Goal: Information Seeking & Learning: Learn about a topic

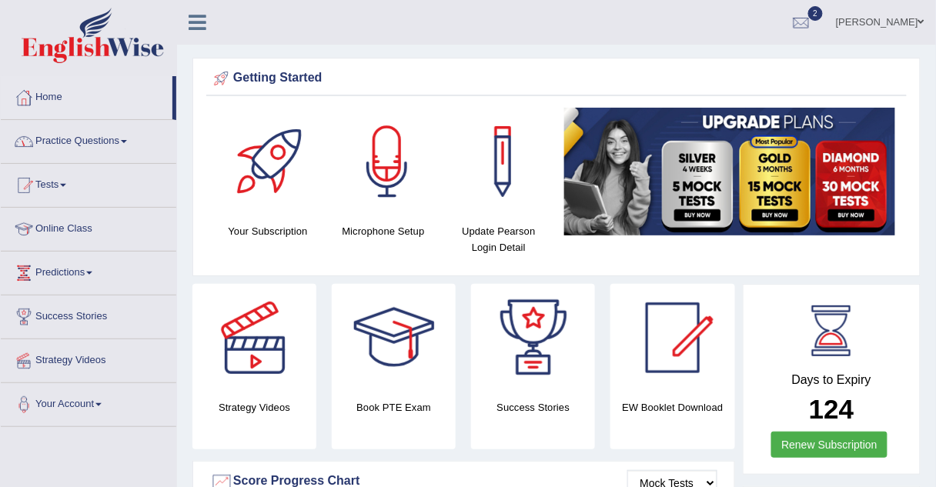
click at [61, 142] on link "Practice Questions" at bounding box center [88, 139] width 175 height 38
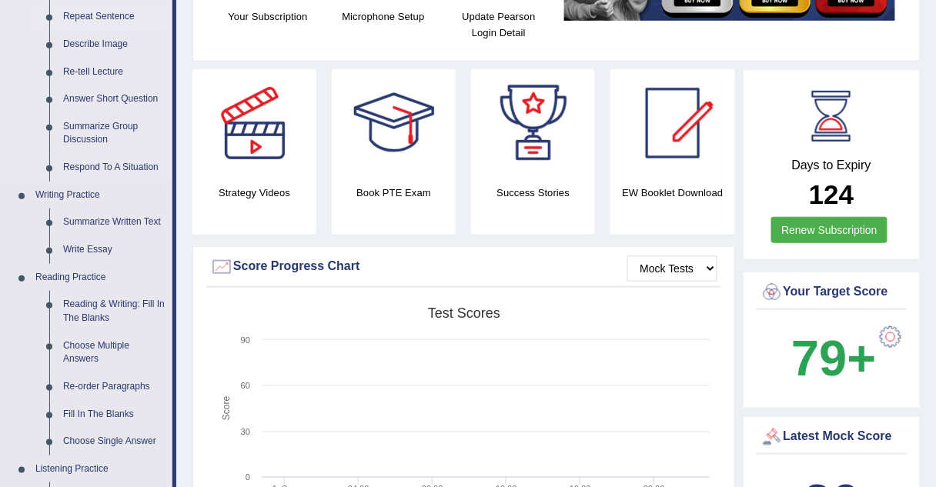
scroll to position [214, 0]
click at [72, 220] on link "Summarize Written Text" at bounding box center [114, 223] width 116 height 28
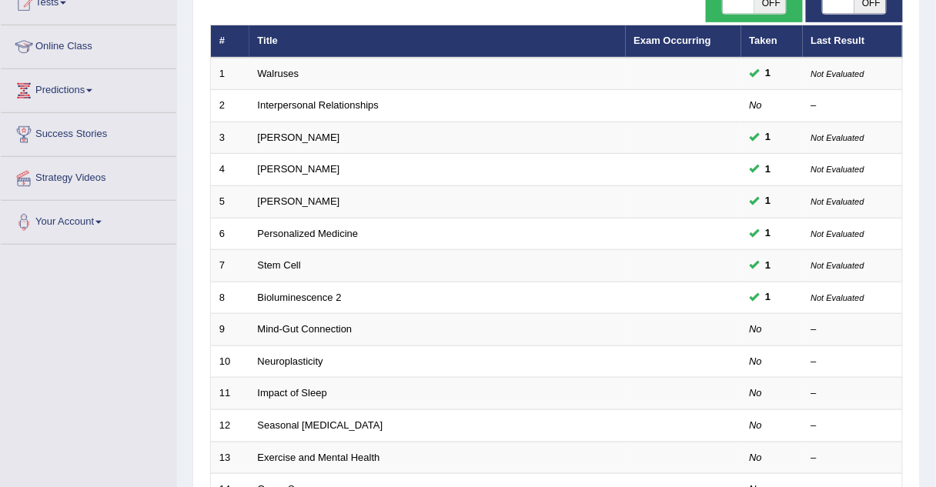
scroll to position [185, 0]
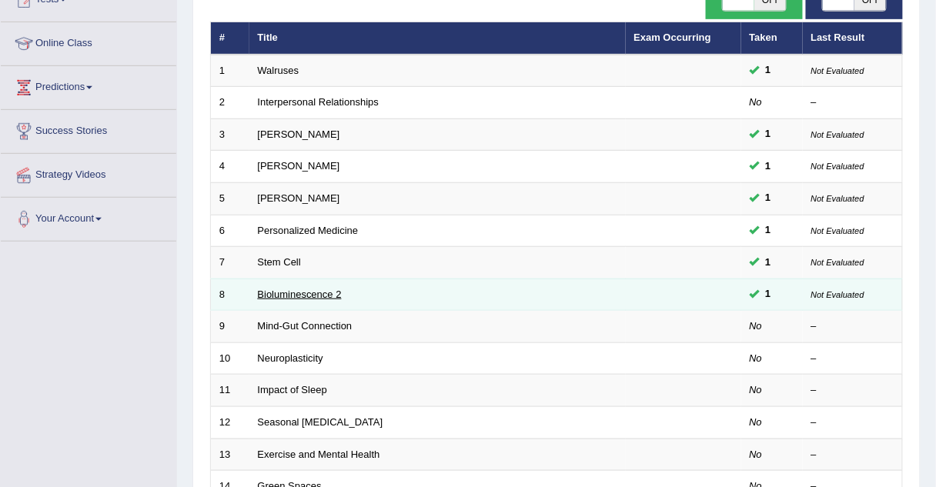
click at [274, 289] on link "Bioluminescence 2" at bounding box center [300, 295] width 84 height 12
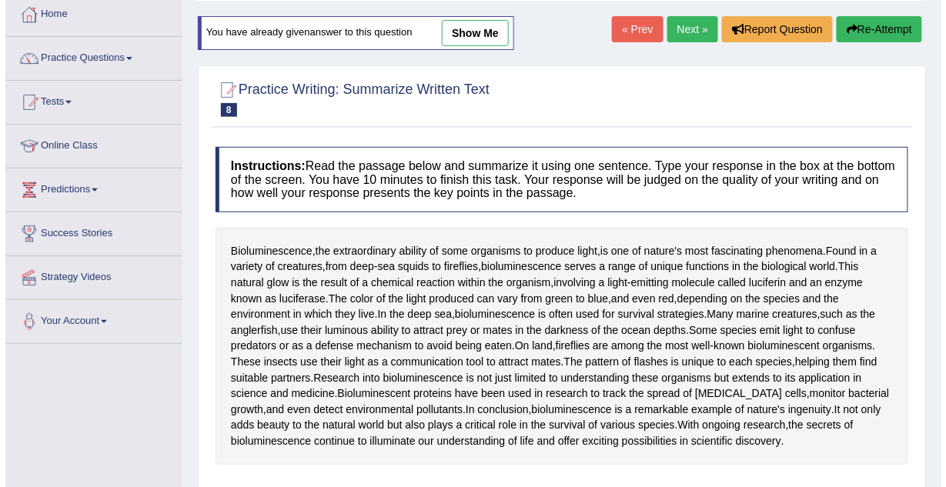
scroll to position [72, 0]
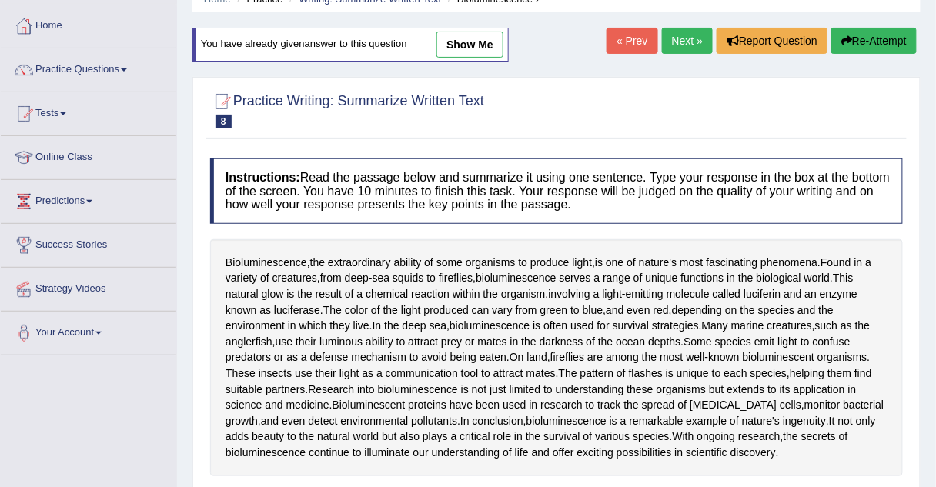
click at [461, 45] on link "show me" at bounding box center [469, 45] width 67 height 26
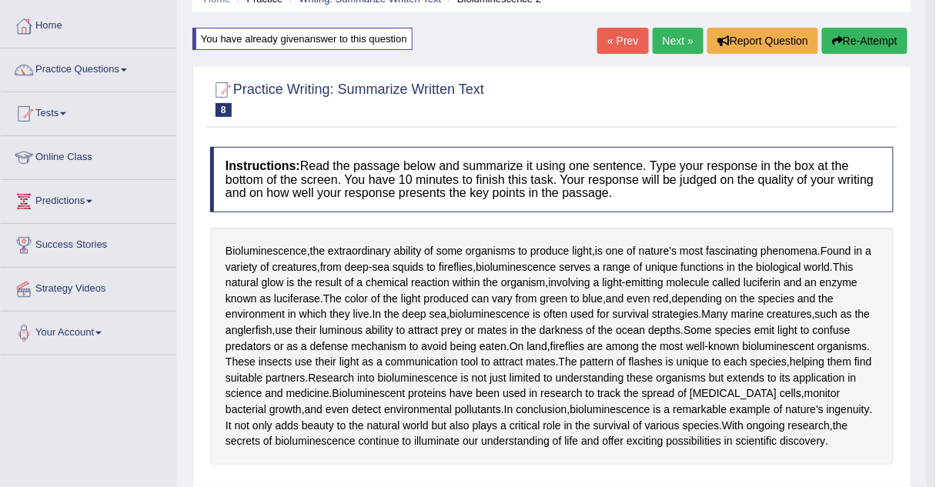
type textarea "The passage outlines Bioluminescence, the extraordinary ability of some organis…"
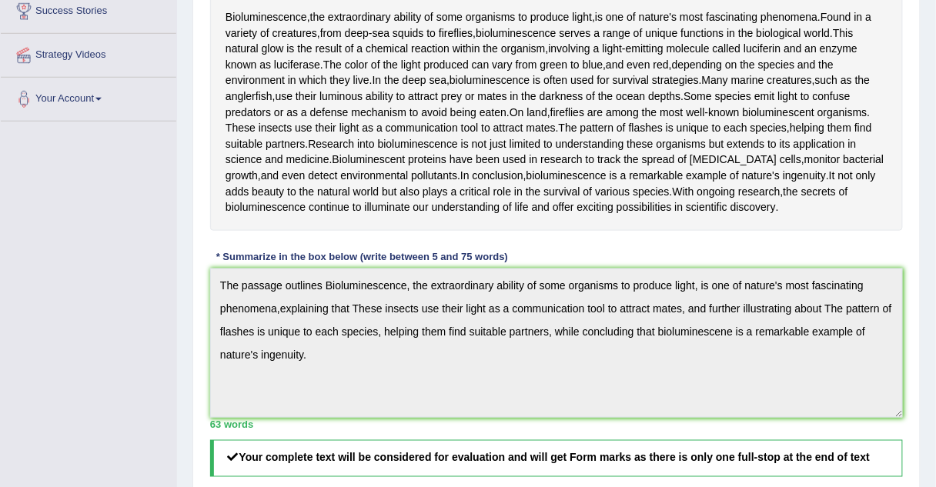
scroll to position [305, 0]
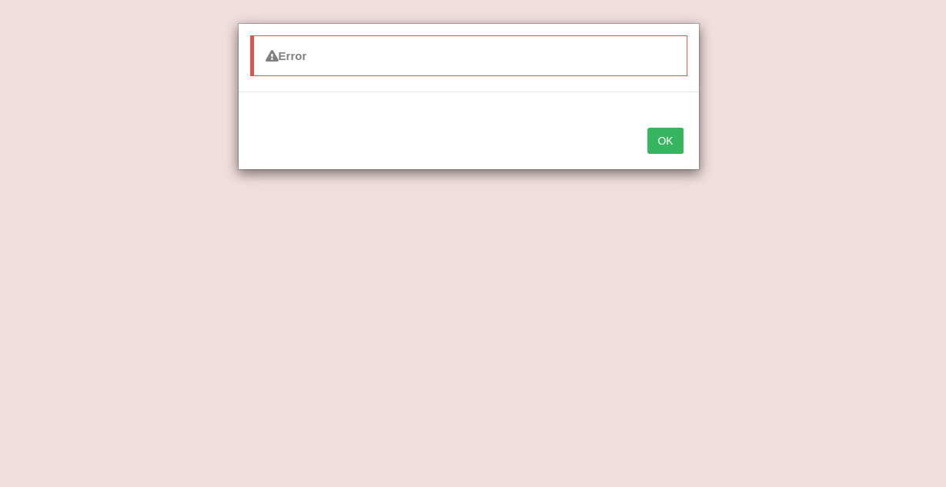
click at [667, 139] on button "OK" at bounding box center [664, 141] width 35 height 26
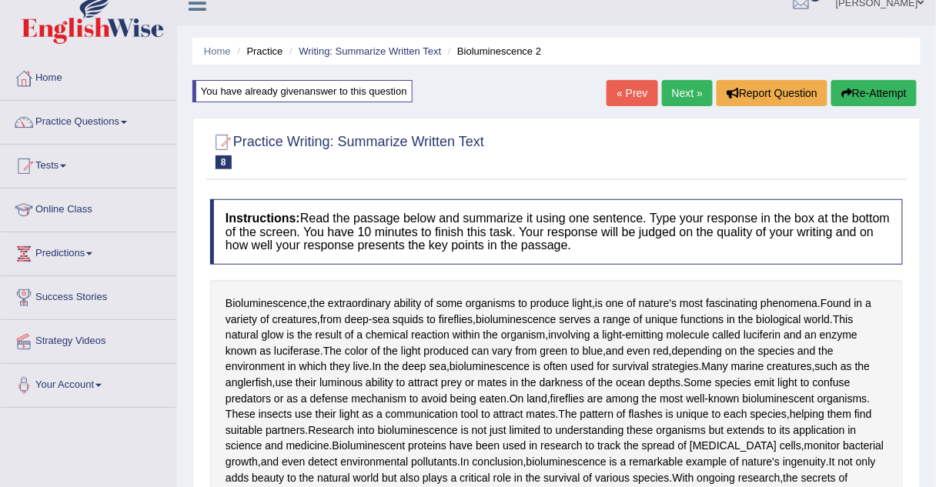
scroll to position [0, 0]
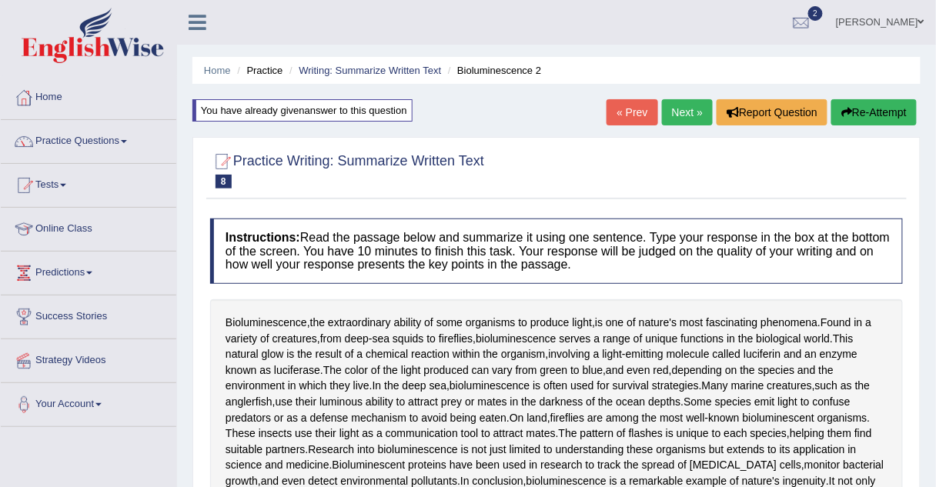
click at [681, 105] on link "Next »" at bounding box center [687, 112] width 51 height 26
click at [683, 113] on link "Next »" at bounding box center [687, 112] width 51 height 26
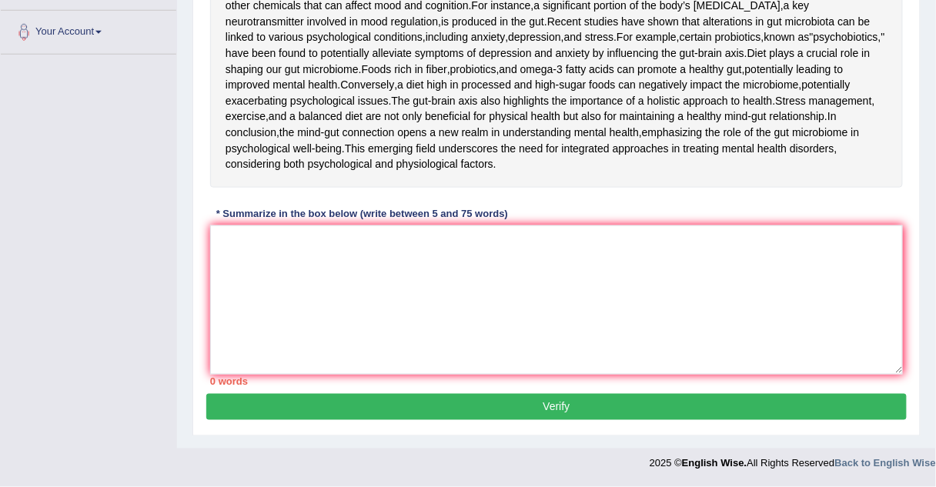
scroll to position [423, 0]
click at [220, 292] on textarea at bounding box center [556, 299] width 693 height 149
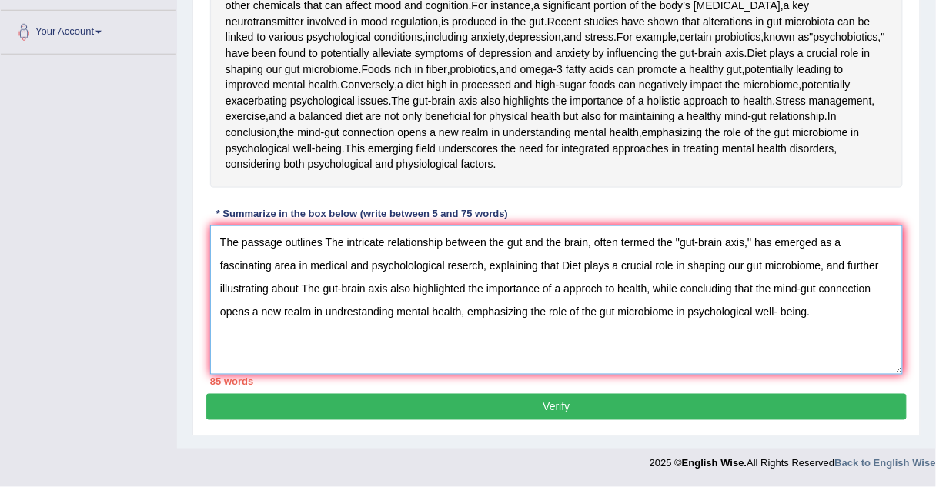
scroll to position [383, 0]
click at [596, 375] on textarea "The passage outlines The intricate relationship between the gut and the brain, …" at bounding box center [556, 299] width 693 height 149
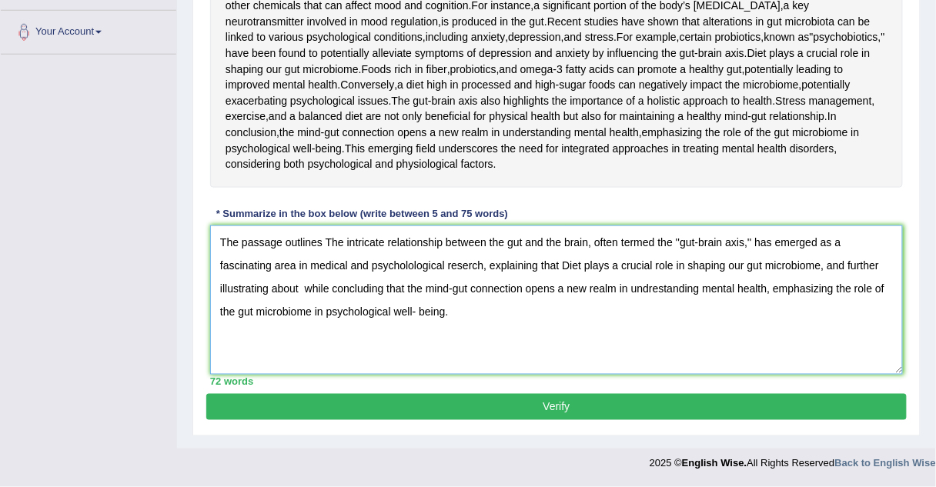
scroll to position [481, 0]
type textarea "The passage outlines The intricate relationship between the gut and the brain, …"
click at [584, 412] on button "Verify" at bounding box center [556, 407] width 700 height 26
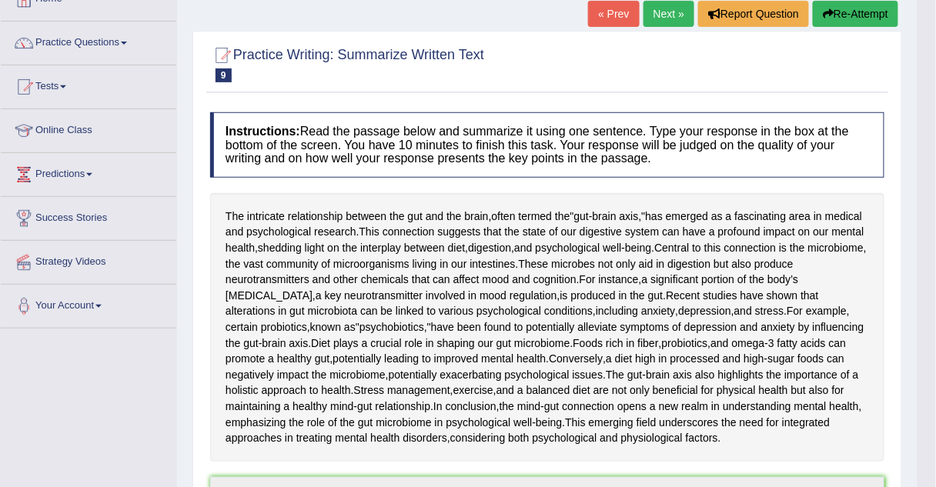
scroll to position [0, 0]
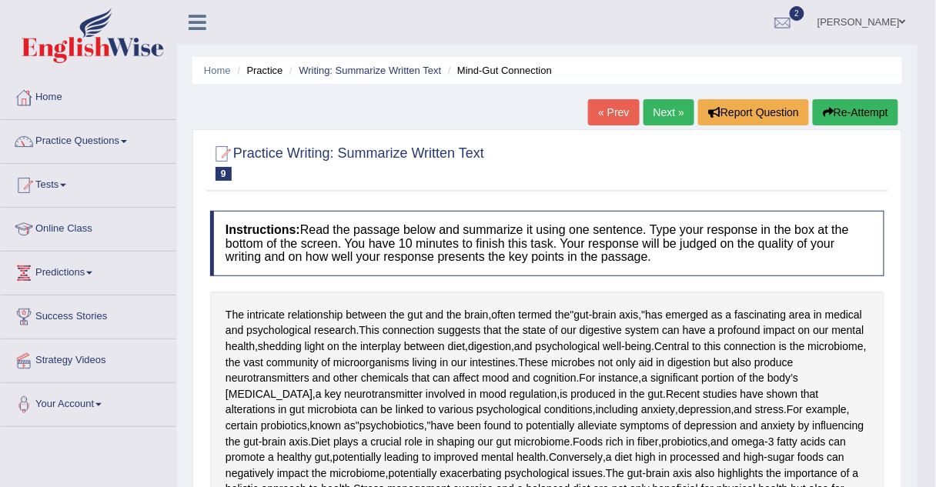
click at [679, 108] on link "Next »" at bounding box center [668, 112] width 51 height 26
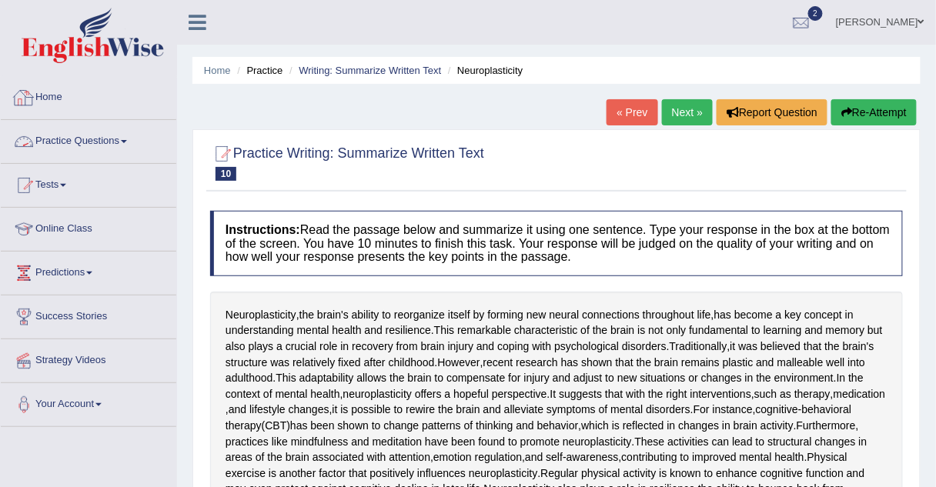
click at [87, 142] on link "Practice Questions" at bounding box center [88, 139] width 175 height 38
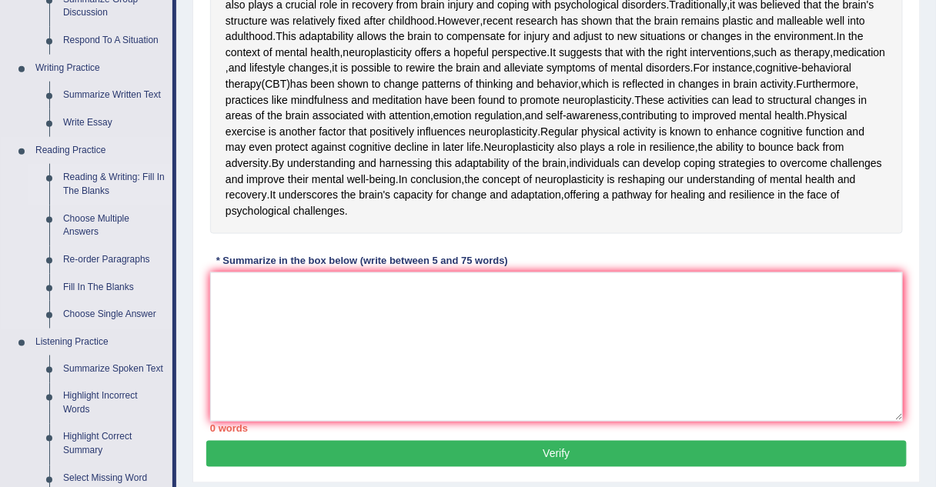
scroll to position [341, 0]
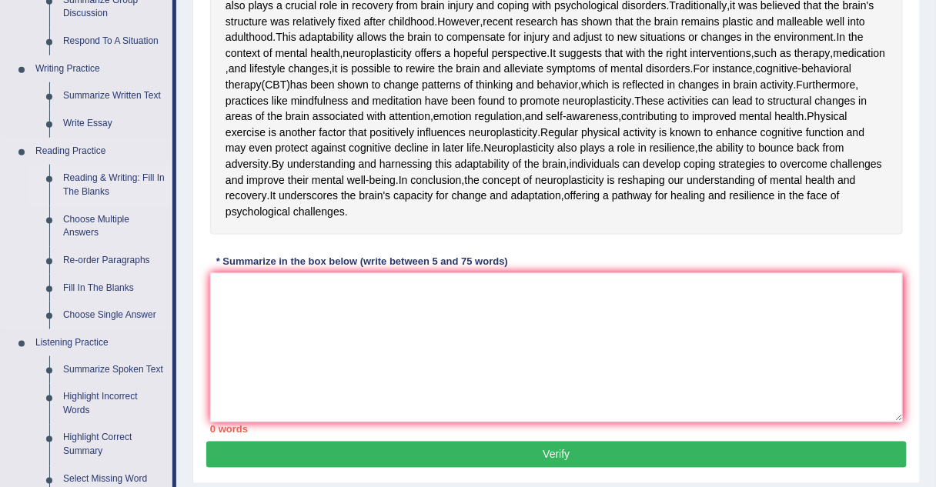
click at [82, 217] on link "Choose Multiple Answers" at bounding box center [114, 226] width 116 height 41
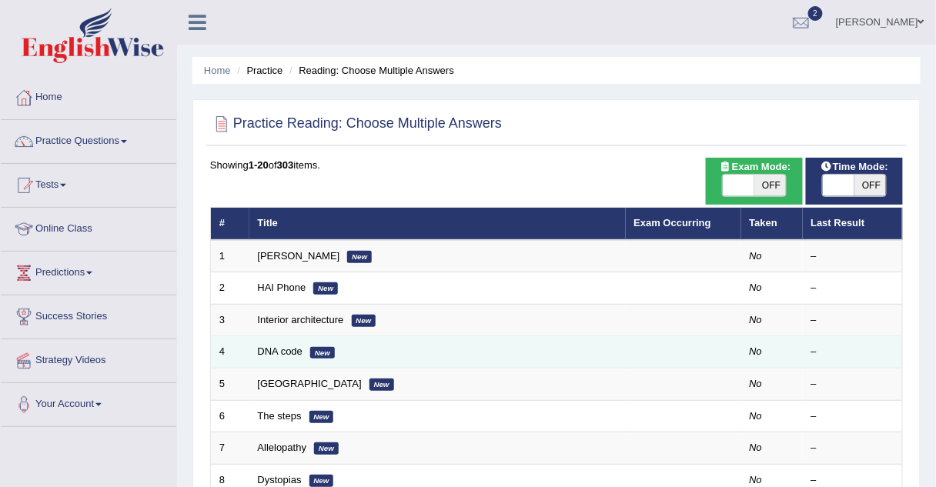
scroll to position [75, 0]
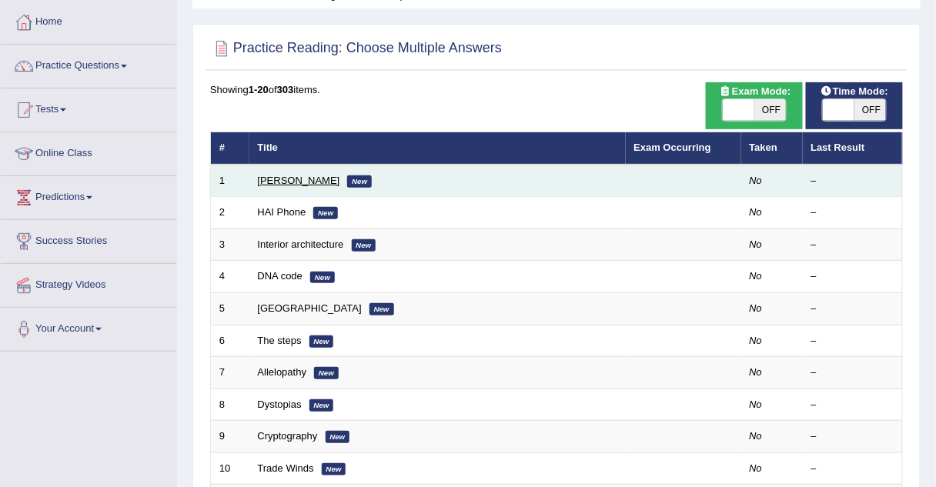
click at [261, 178] on link "Damian Scarf" at bounding box center [299, 181] width 82 height 12
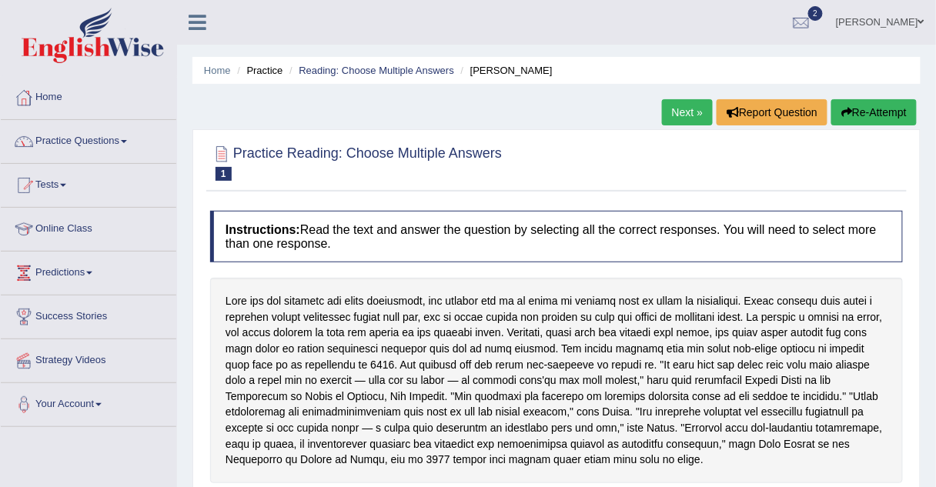
click at [64, 145] on link "Practice Questions" at bounding box center [88, 139] width 175 height 38
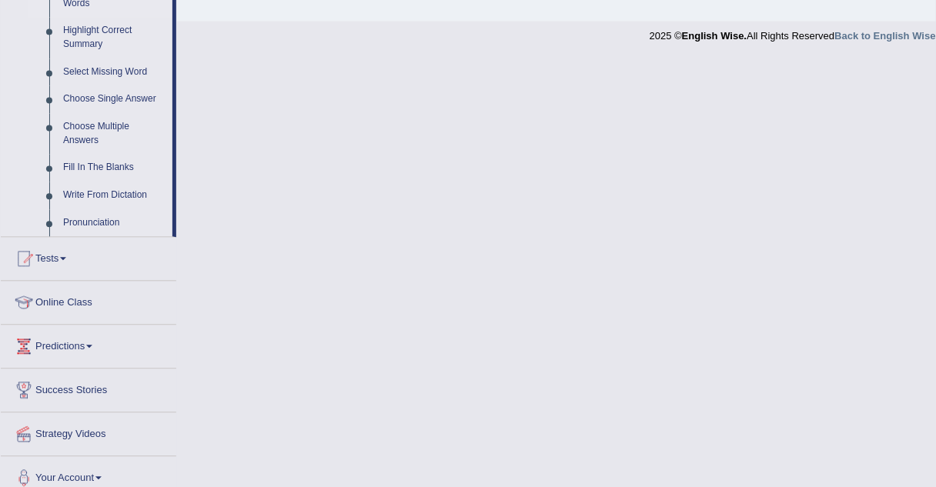
scroll to position [760, 0]
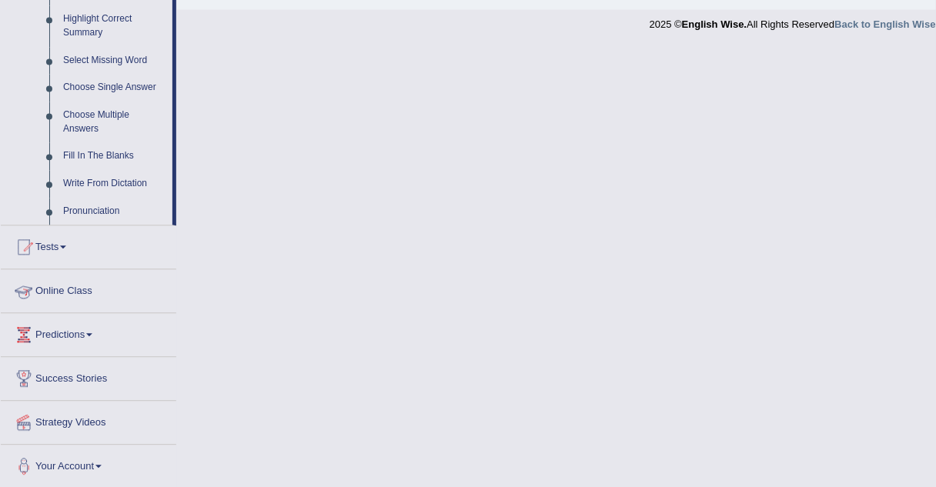
click at [53, 289] on link "Online Class" at bounding box center [88, 288] width 175 height 38
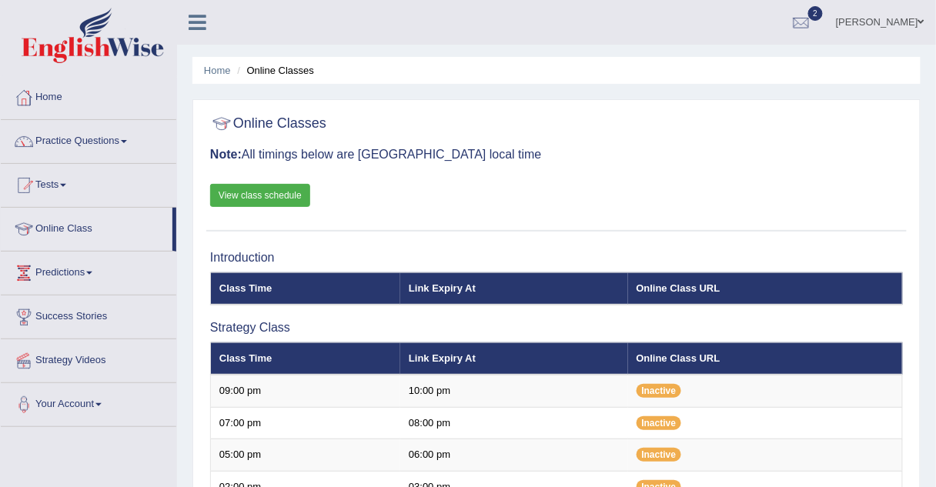
click at [257, 197] on link "View class schedule" at bounding box center [260, 195] width 100 height 23
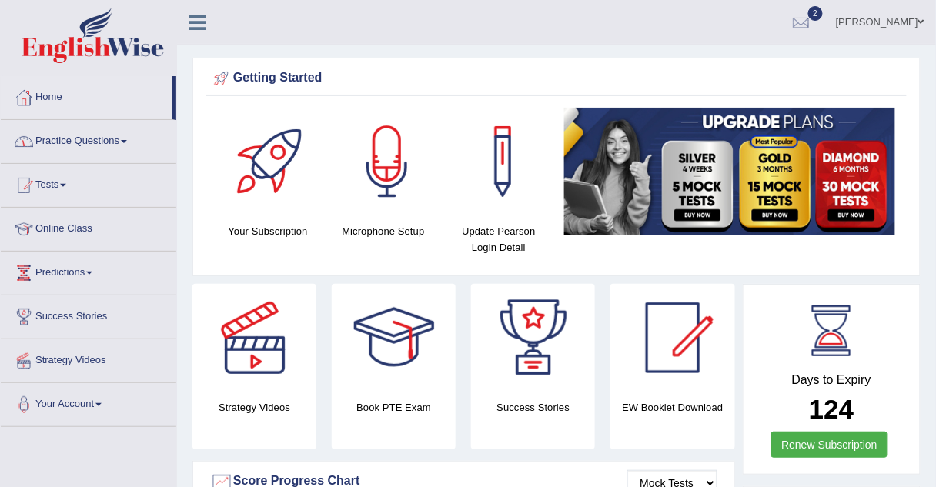
click at [85, 142] on link "Practice Questions" at bounding box center [88, 139] width 175 height 38
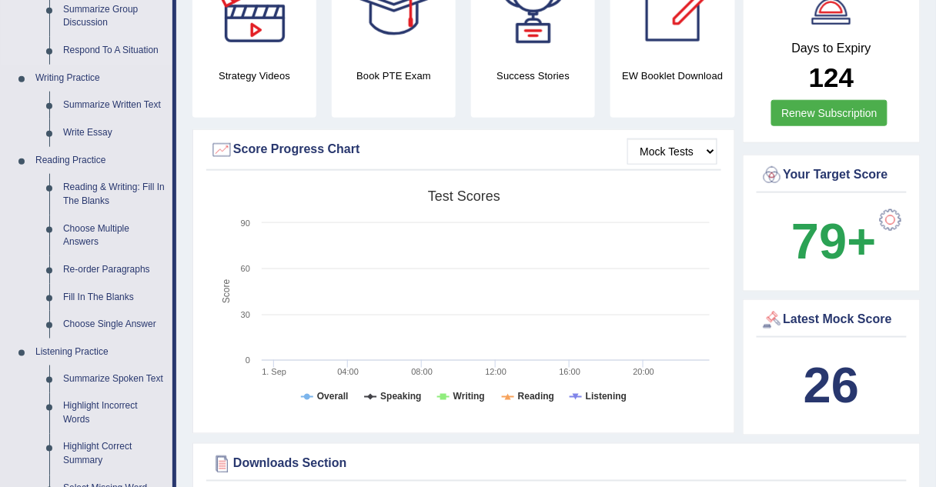
scroll to position [339, 0]
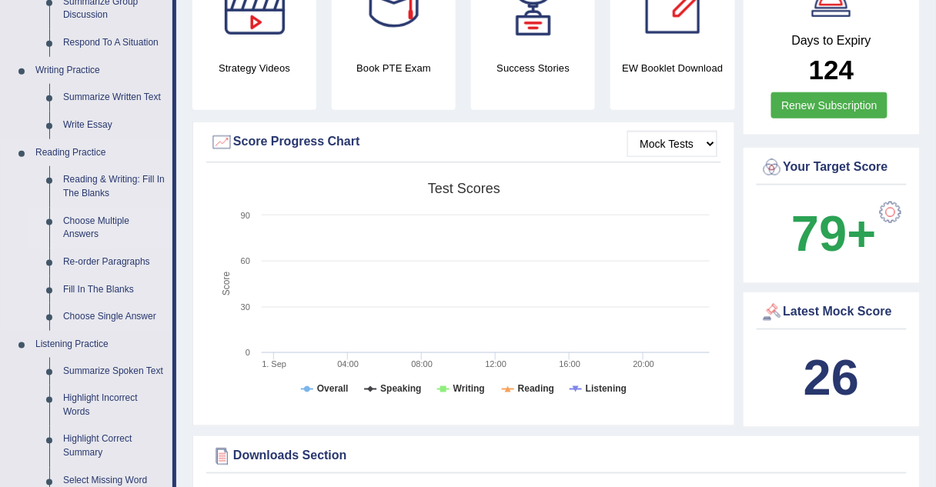
click at [80, 220] on link "Choose Multiple Answers" at bounding box center [114, 228] width 116 height 41
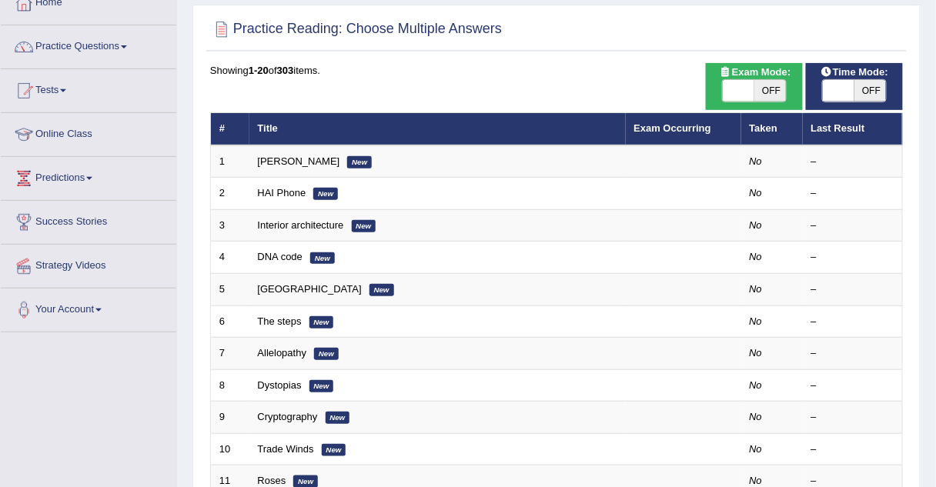
scroll to position [95, 0]
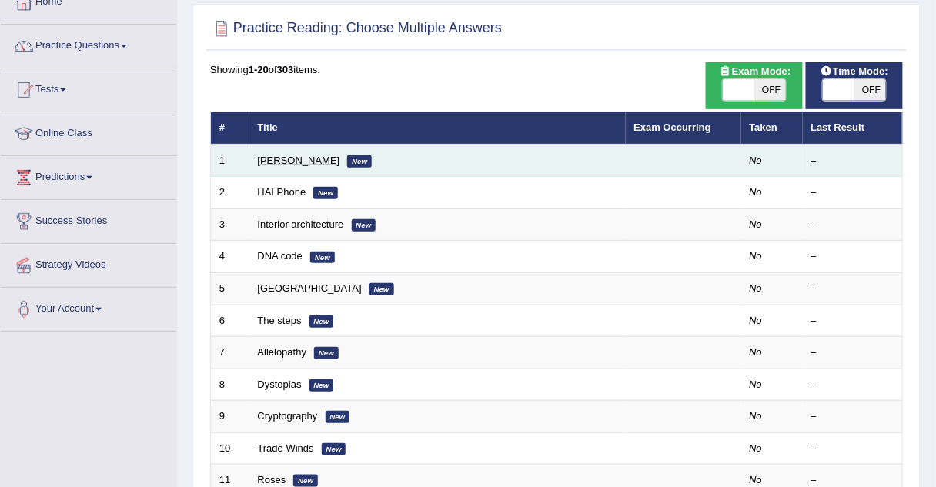
click at [278, 159] on link "Damian Scarf" at bounding box center [299, 161] width 82 height 12
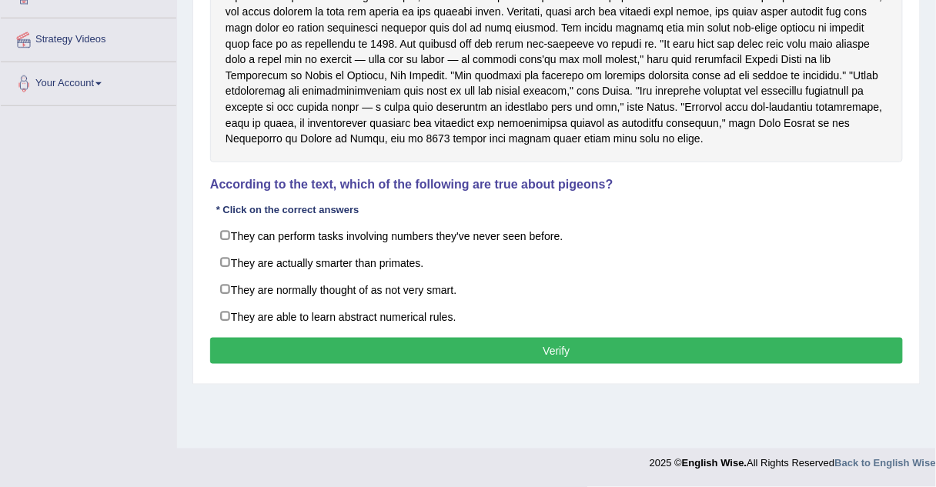
scroll to position [320, 0]
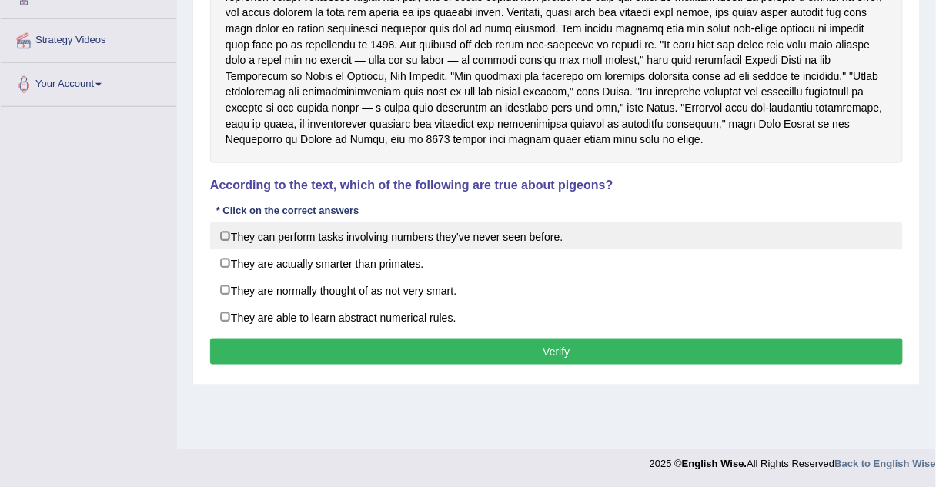
click at [225, 233] on label "They can perform tasks involving numbers they've never seen before." at bounding box center [556, 236] width 693 height 28
checkbox input "true"
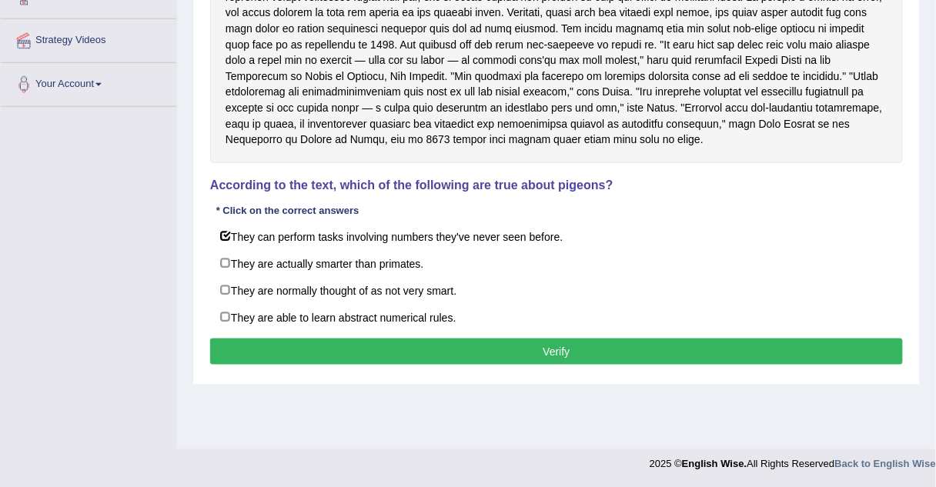
click at [341, 339] on button "Verify" at bounding box center [556, 352] width 693 height 26
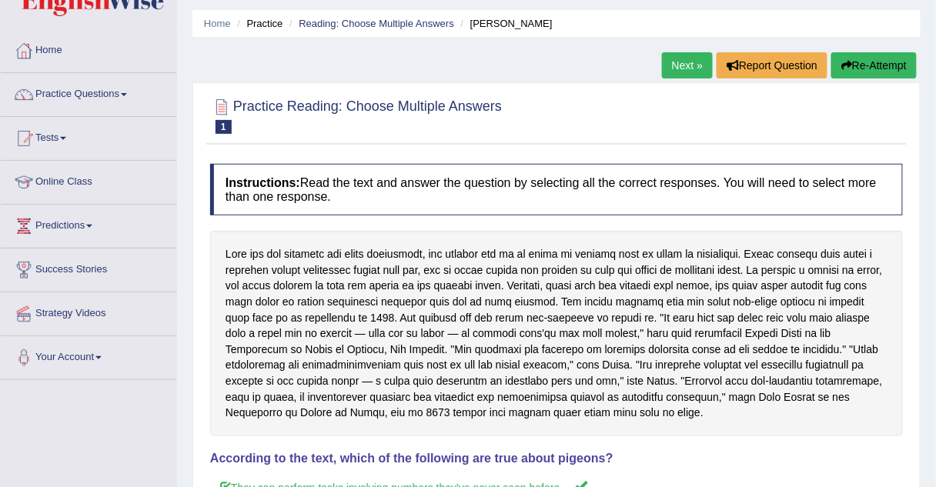
scroll to position [0, 0]
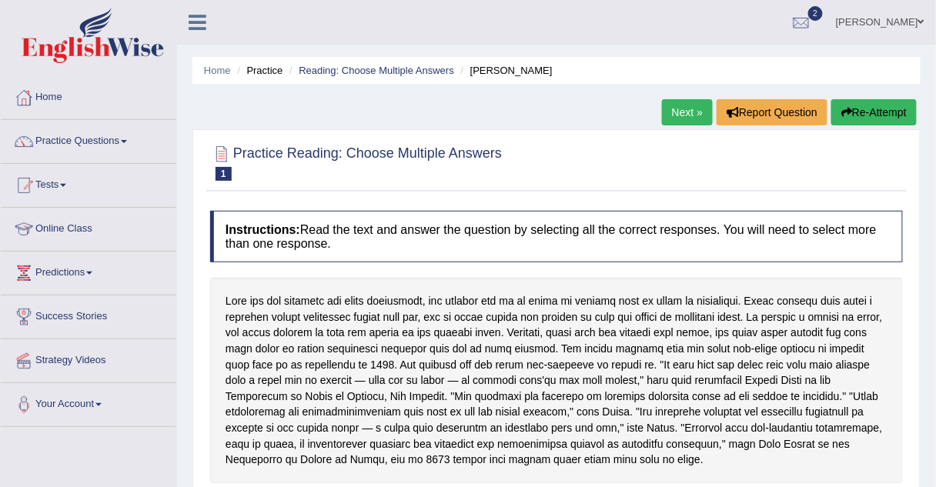
click at [681, 112] on link "Next »" at bounding box center [687, 112] width 51 height 26
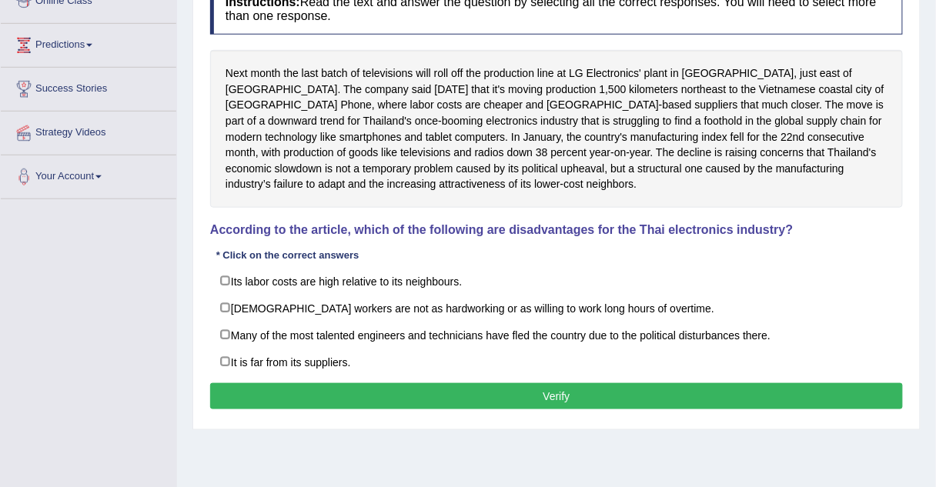
scroll to position [229, 0]
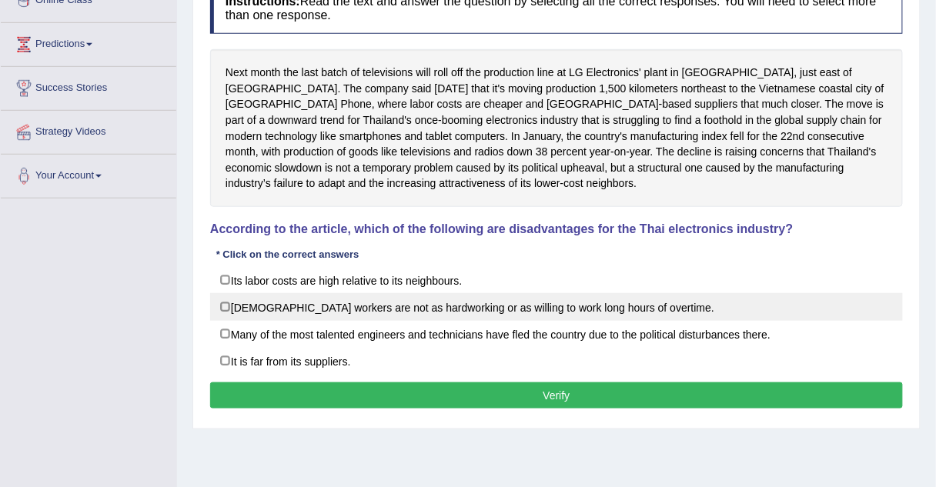
click at [225, 305] on label "Thai workers are not as hardworking or as willing to work long hours of overtim…" at bounding box center [556, 307] width 693 height 28
checkbox input "true"
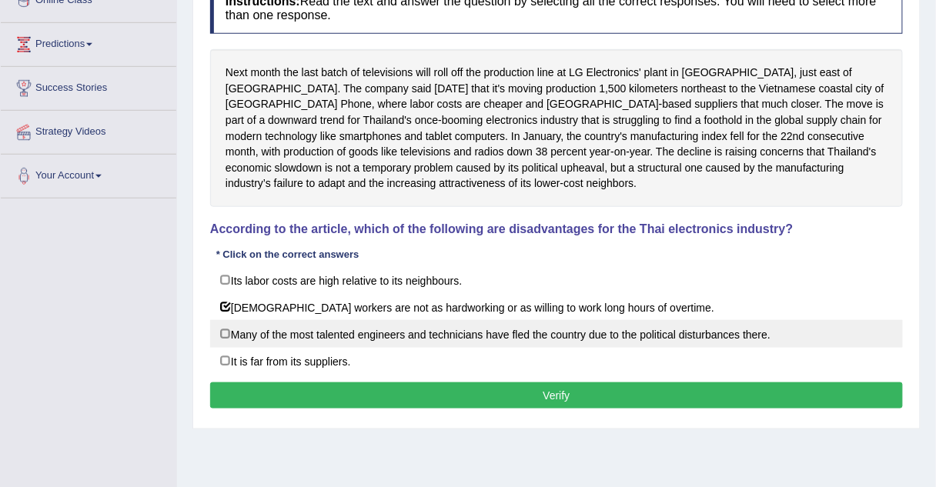
click at [222, 332] on label "Many of the most talented engineers and technicians have fled the country due t…" at bounding box center [556, 334] width 693 height 28
checkbox input "true"
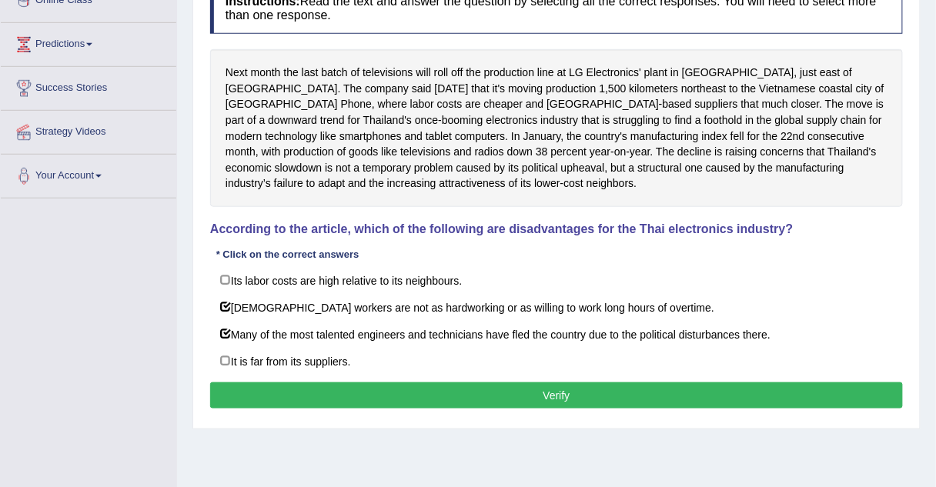
click at [257, 393] on button "Verify" at bounding box center [556, 395] width 693 height 26
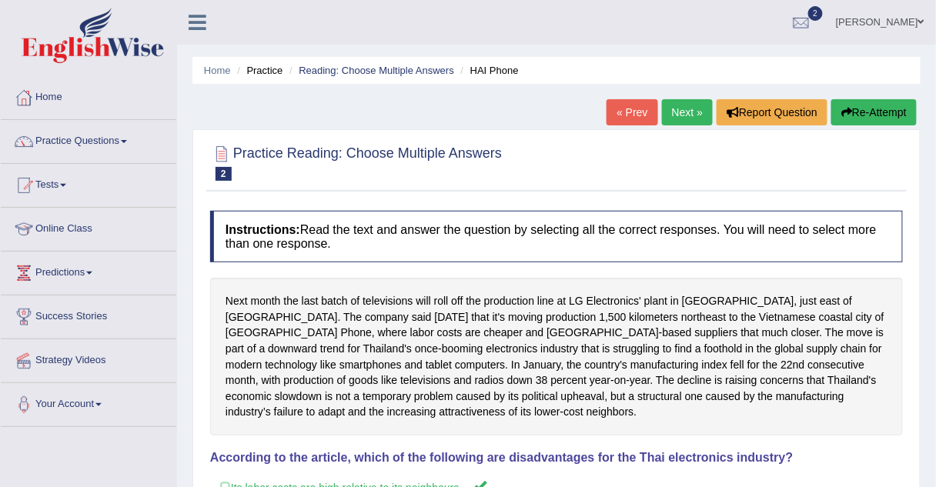
scroll to position [0, 0]
click at [681, 105] on link "Next »" at bounding box center [687, 112] width 51 height 26
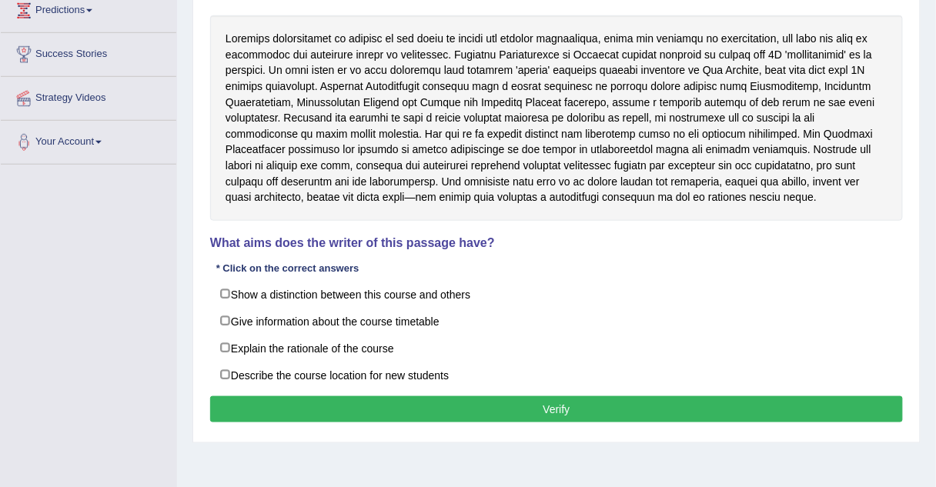
scroll to position [262, 0]
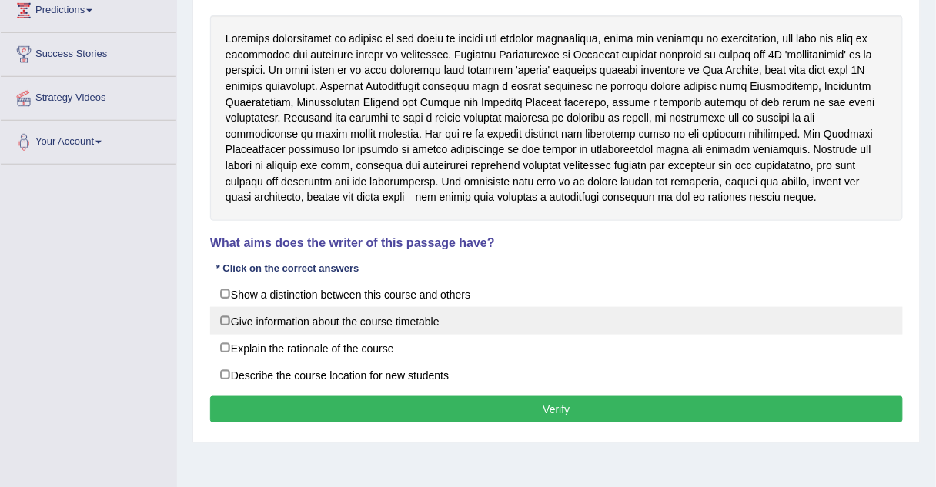
click at [228, 315] on label "Give information about the course timetable" at bounding box center [556, 321] width 693 height 28
checkbox input "true"
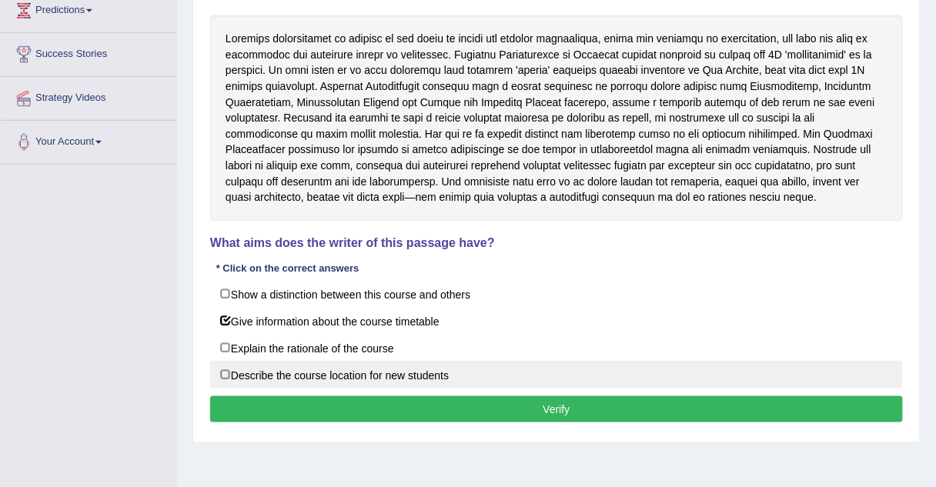
click at [224, 369] on label "Describe the course location for new students" at bounding box center [556, 375] width 693 height 28
checkbox input "true"
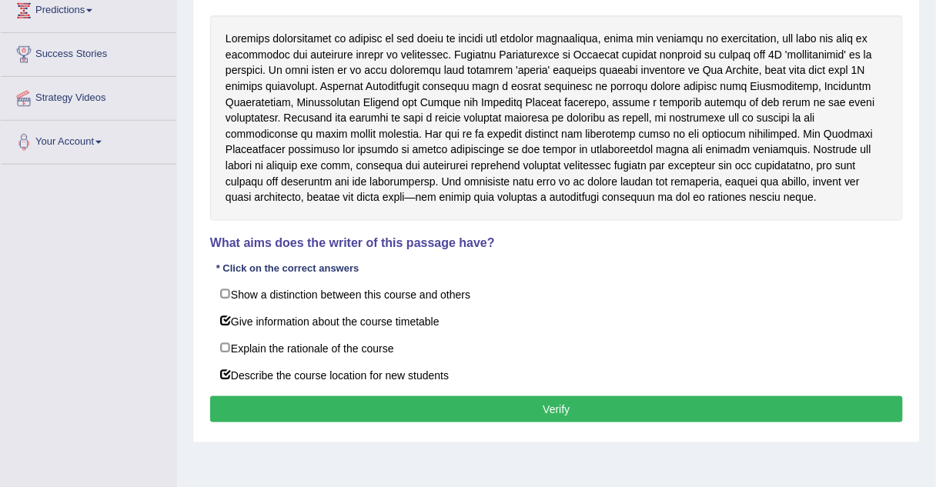
click at [262, 403] on button "Verify" at bounding box center [556, 409] width 693 height 26
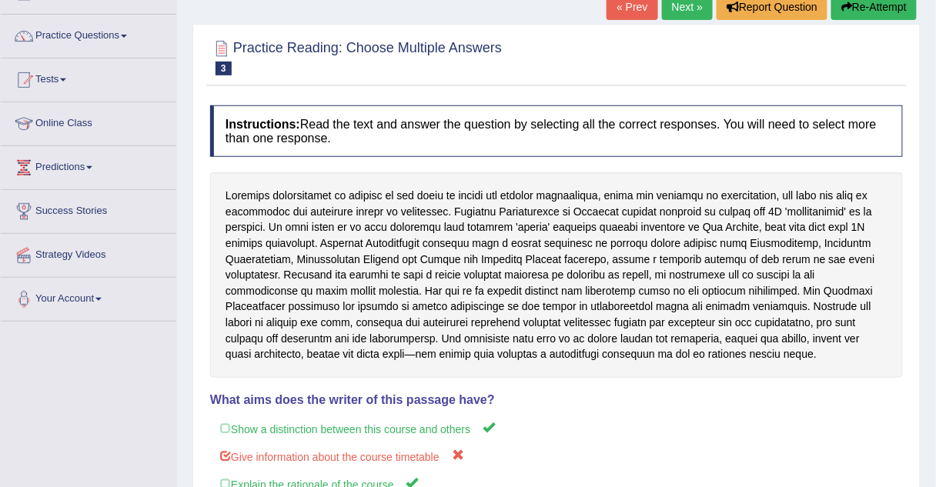
scroll to position [94, 0]
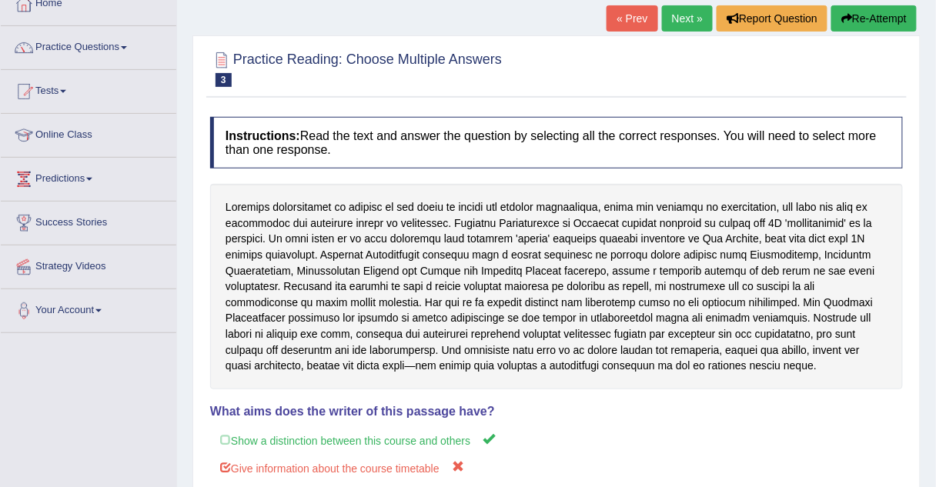
click at [673, 21] on link "Next »" at bounding box center [687, 18] width 51 height 26
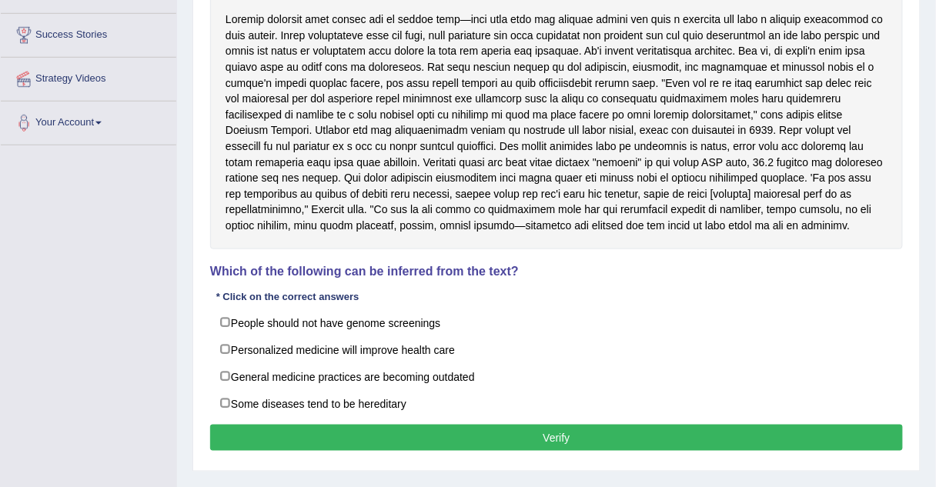
scroll to position [273, 0]
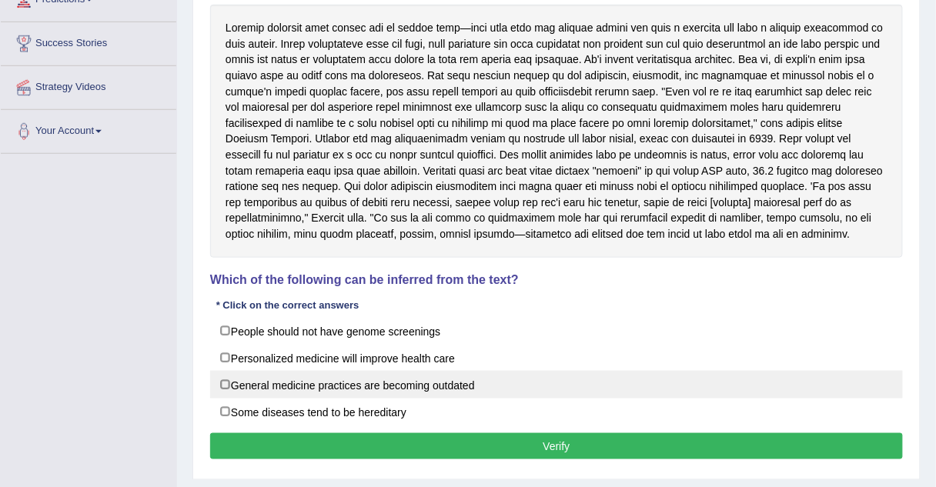
click at [229, 384] on label "General medicine practices are becoming outdated" at bounding box center [556, 385] width 693 height 28
checkbox input "true"
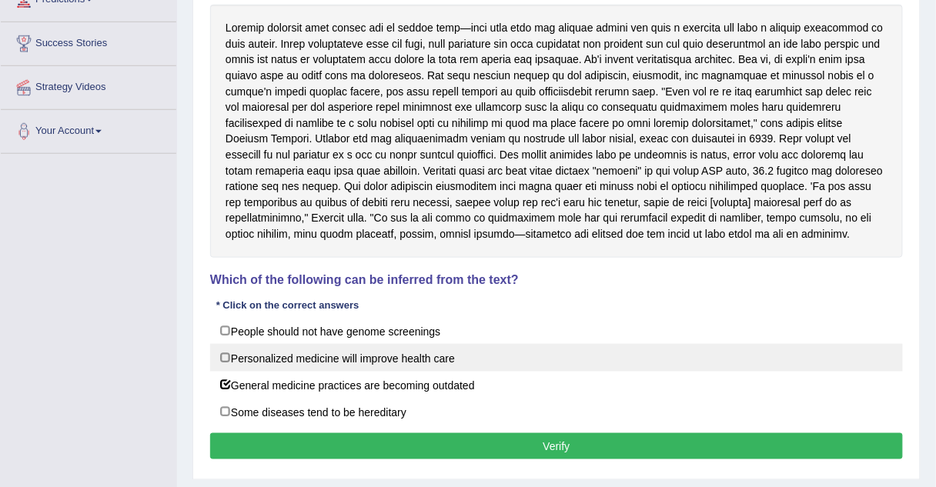
click at [219, 354] on label "Personalized medicine will improve health care" at bounding box center [556, 358] width 693 height 28
checkbox input "true"
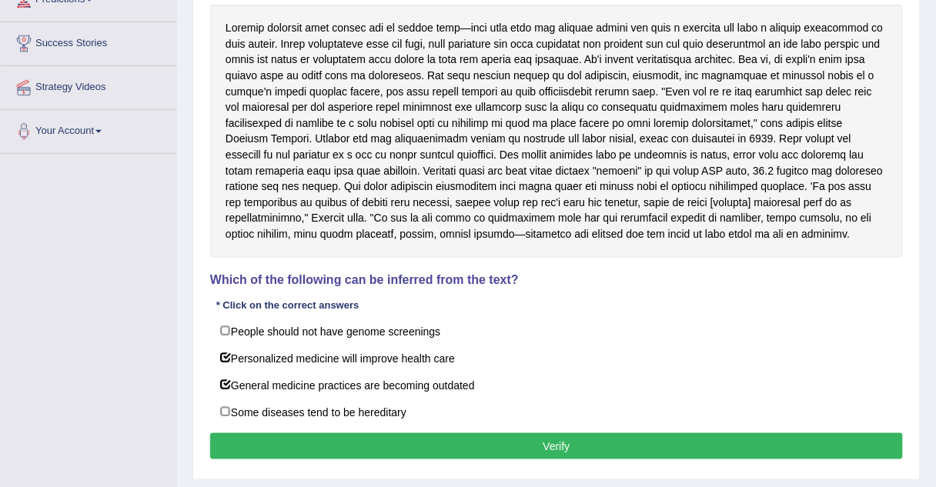
click at [299, 440] on button "Verify" at bounding box center [556, 446] width 693 height 26
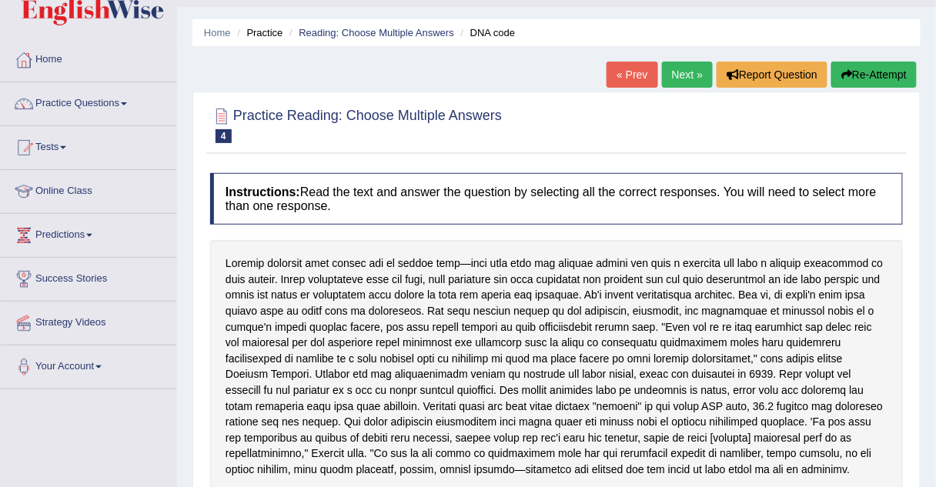
scroll to position [33, 0]
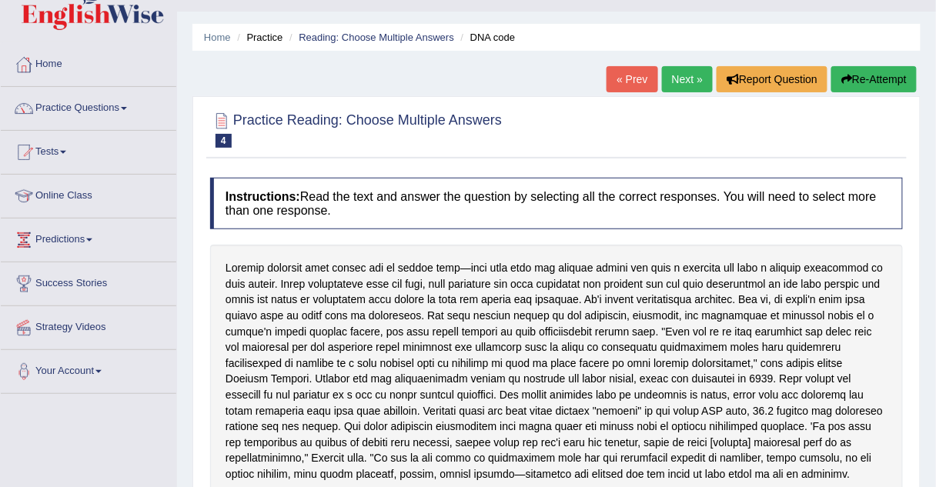
click at [684, 78] on link "Next »" at bounding box center [687, 79] width 51 height 26
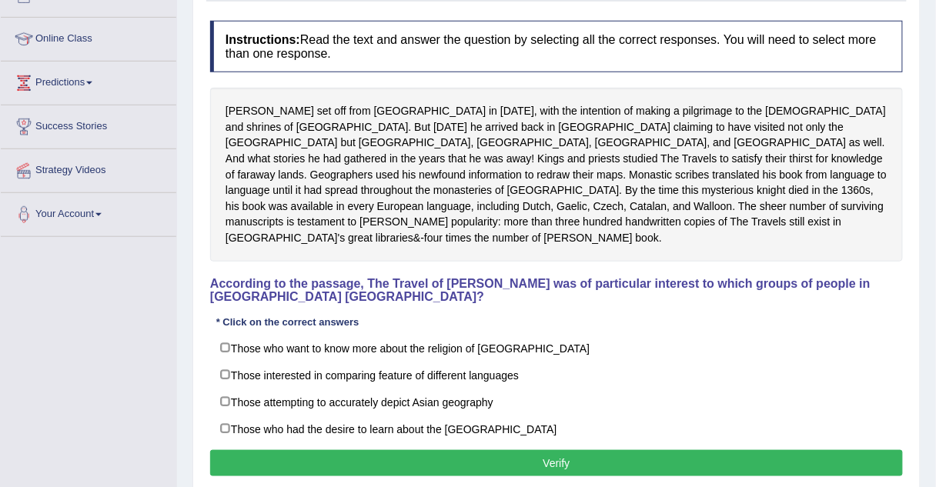
scroll to position [189, 0]
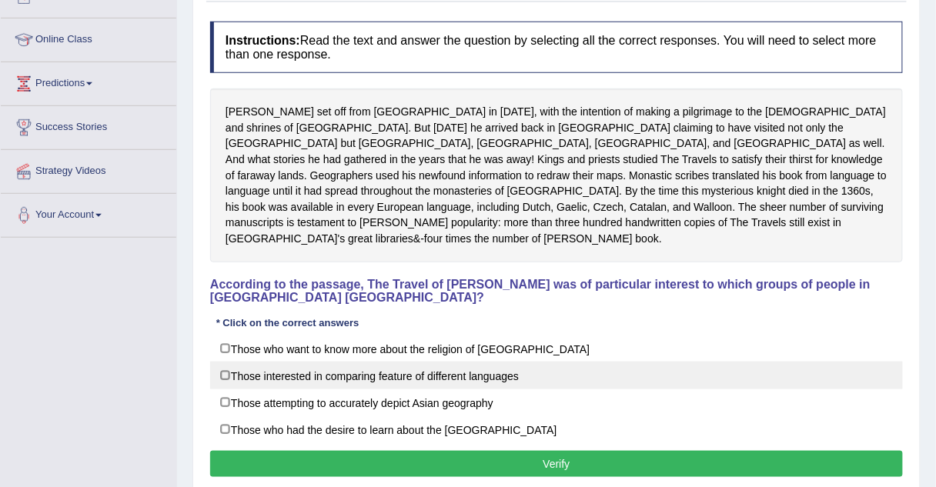
click at [219, 362] on label "Those interested in comparing feature of different languages" at bounding box center [556, 376] width 693 height 28
checkbox input "true"
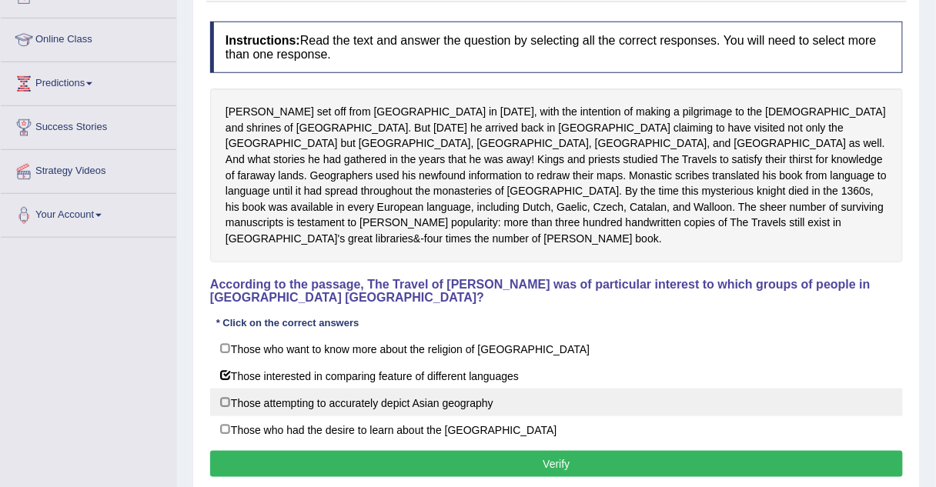
click at [224, 389] on label "Those attempting to accurately depict Asian geography" at bounding box center [556, 403] width 693 height 28
checkbox input "true"
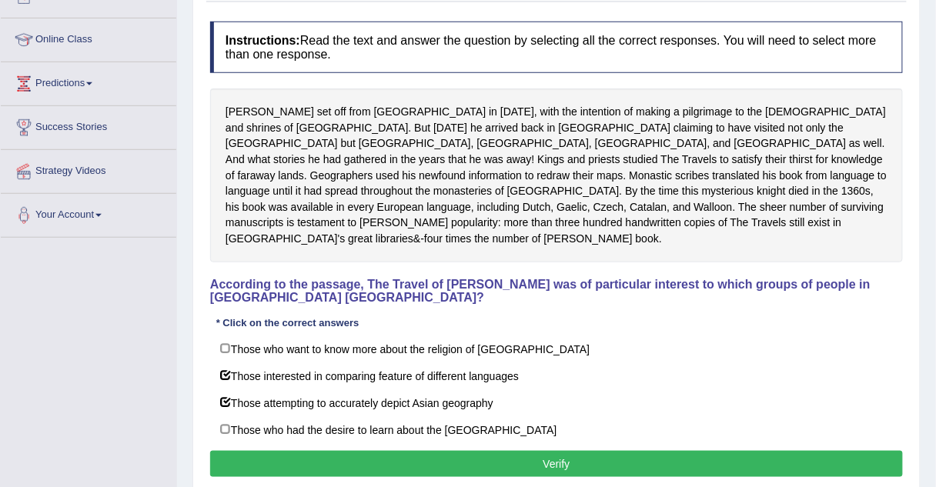
click at [265, 451] on button "Verify" at bounding box center [556, 464] width 693 height 26
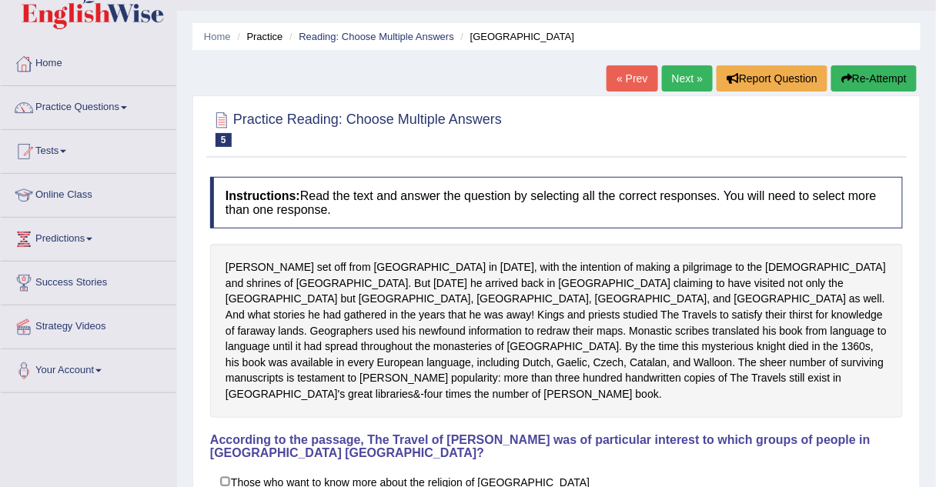
scroll to position [0, 0]
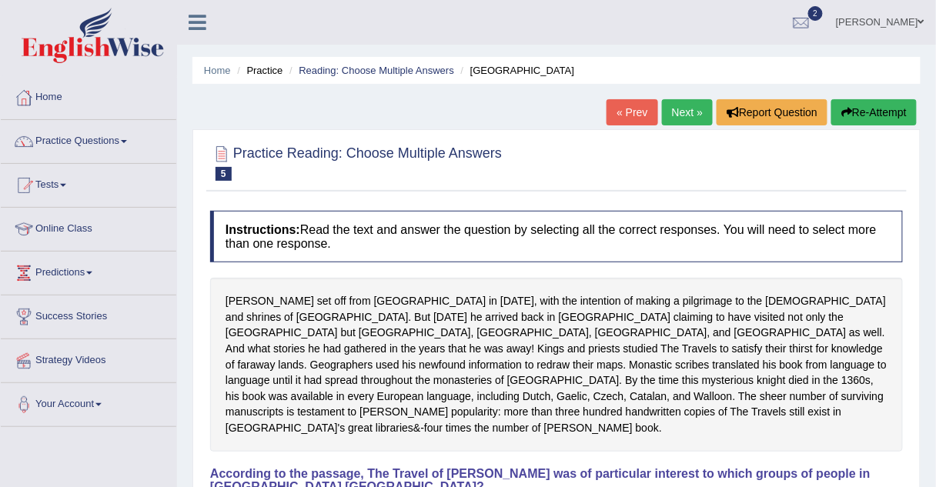
click at [696, 102] on link "Next »" at bounding box center [687, 112] width 51 height 26
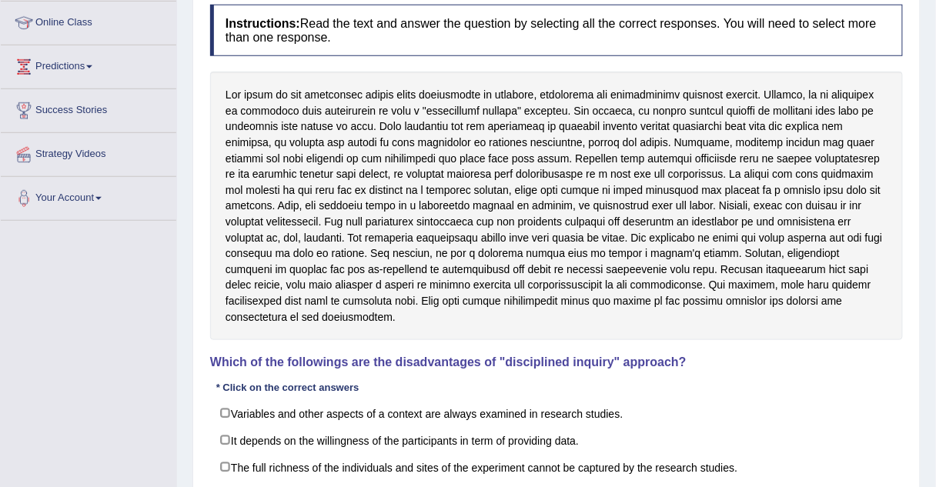
scroll to position [205, 0]
click at [72, 25] on link "Online Class" at bounding box center [88, 21] width 175 height 38
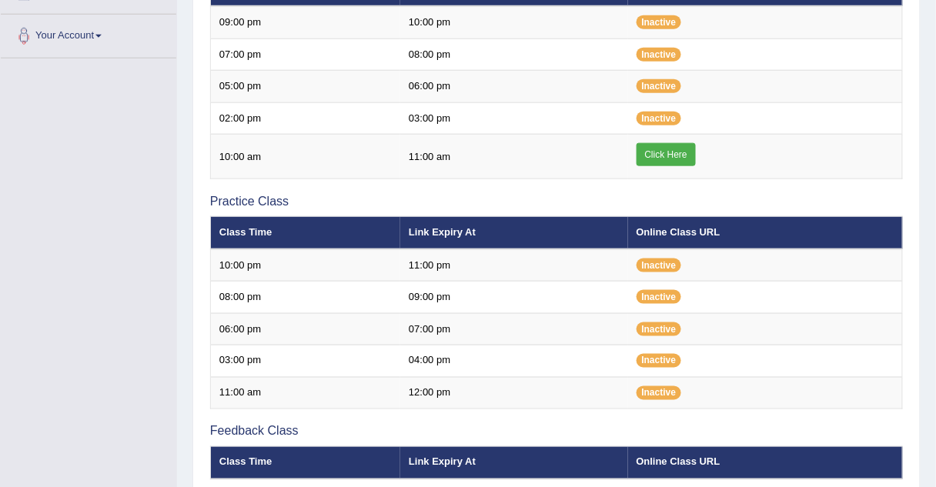
scroll to position [379, 0]
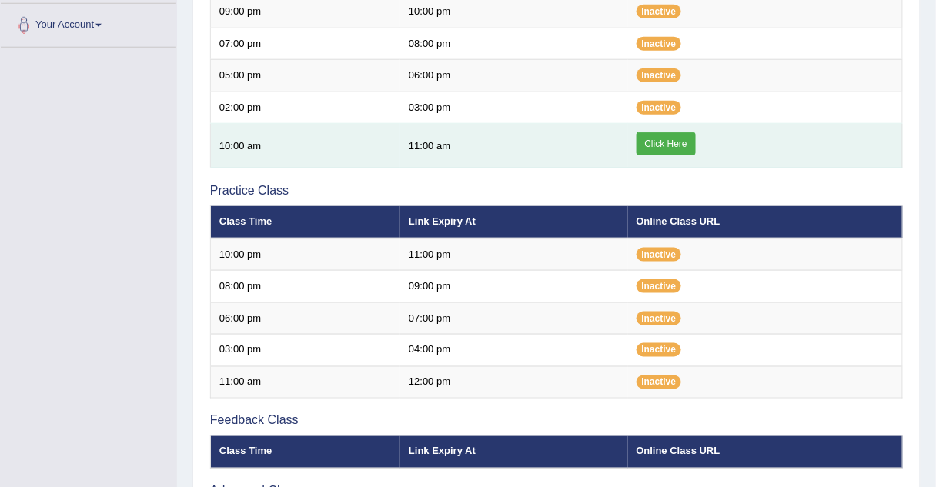
click at [662, 143] on link "Click Here" at bounding box center [665, 143] width 59 height 23
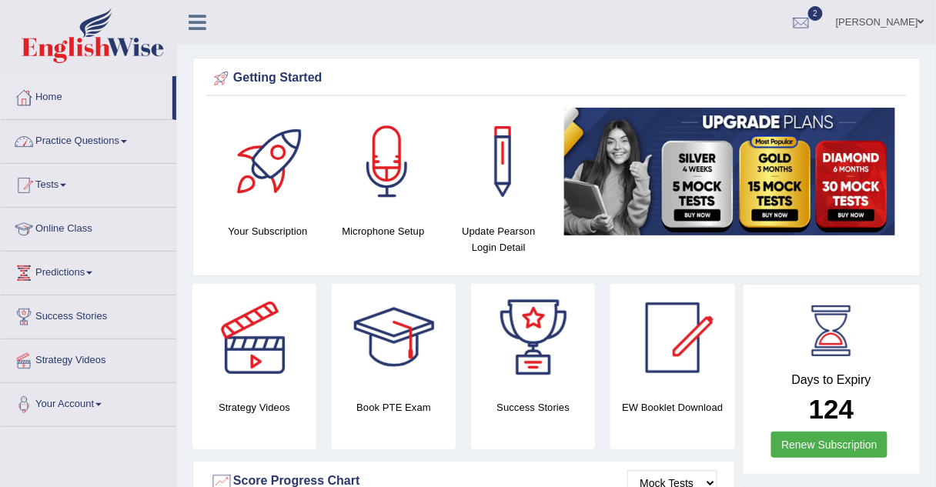
click at [72, 142] on link "Practice Questions" at bounding box center [88, 139] width 175 height 38
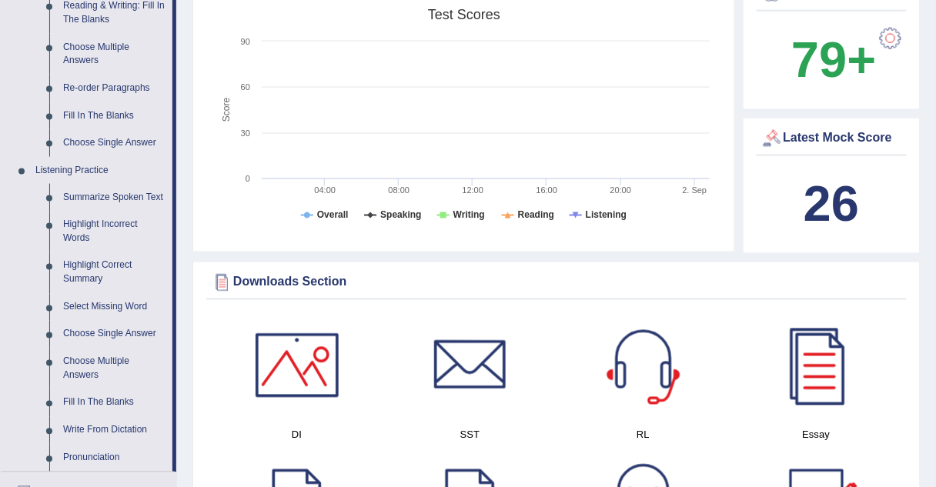
scroll to position [514, 0]
click at [92, 142] on link "Choose Single Answer" at bounding box center [114, 143] width 116 height 28
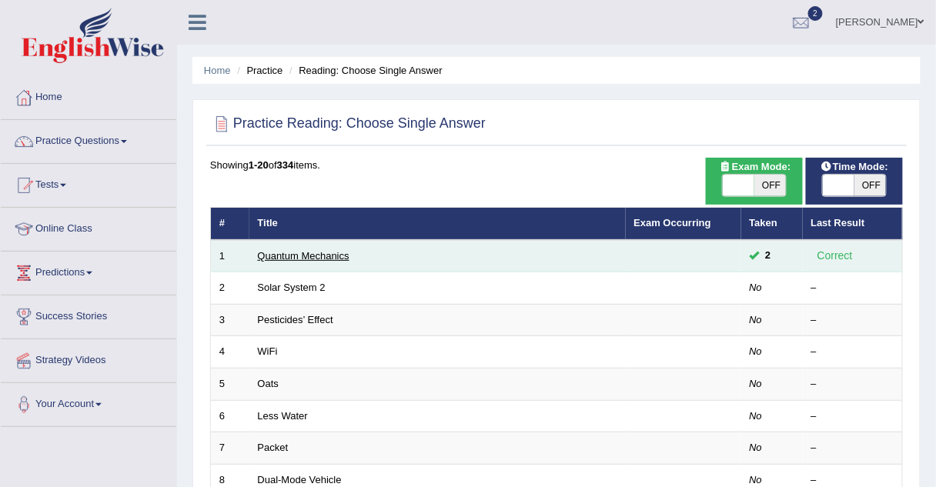
click at [280, 255] on link "Quantum Mechanics" at bounding box center [304, 256] width 92 height 12
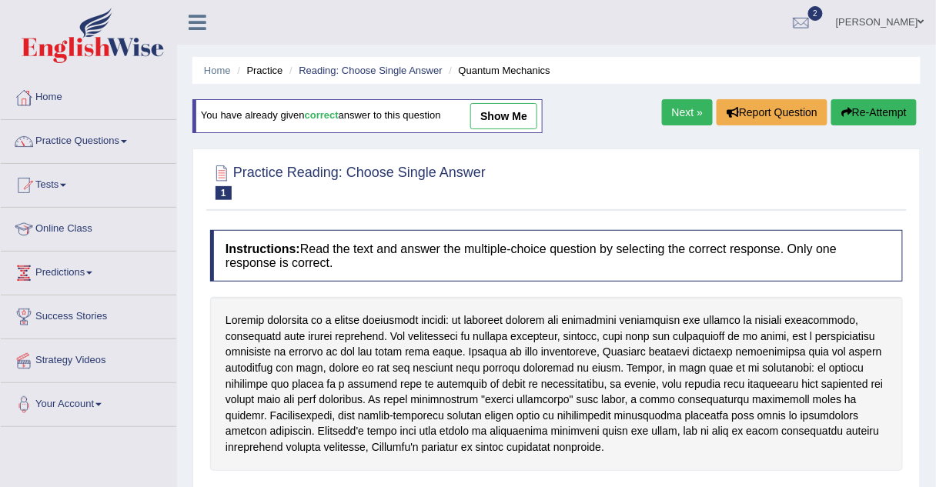
click at [503, 115] on link "show me" at bounding box center [503, 116] width 67 height 26
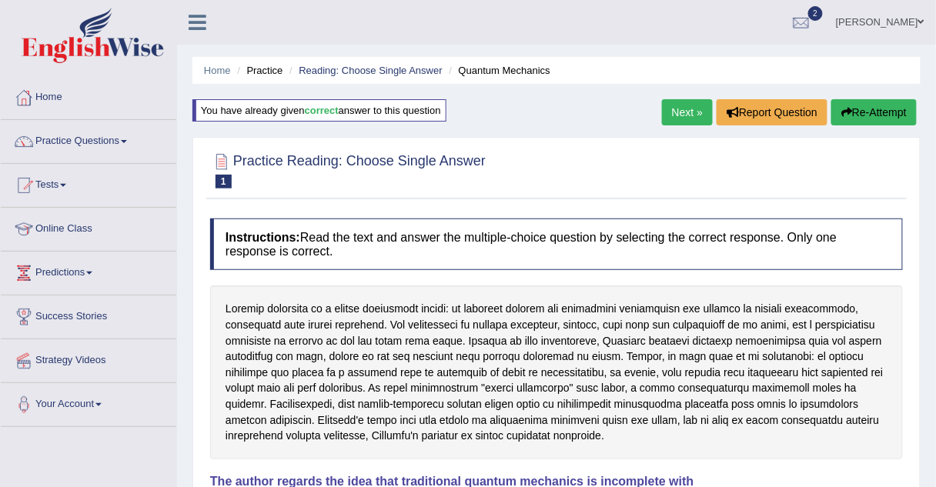
click at [672, 112] on link "Next »" at bounding box center [687, 112] width 51 height 26
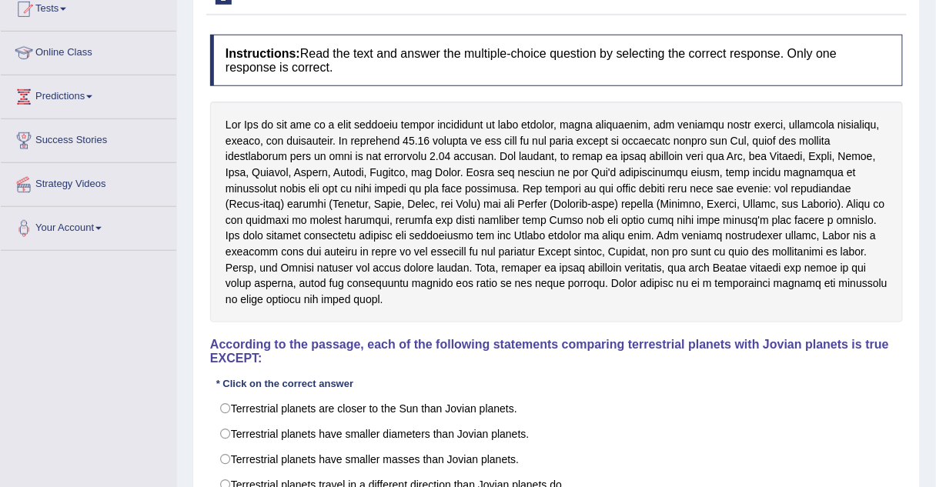
scroll to position [177, 0]
click at [185, 28] on div "Home Practice Reading: Choose Single Answer Solar System 2 « Prev Next » Report…" at bounding box center [556, 207] width 759 height 769
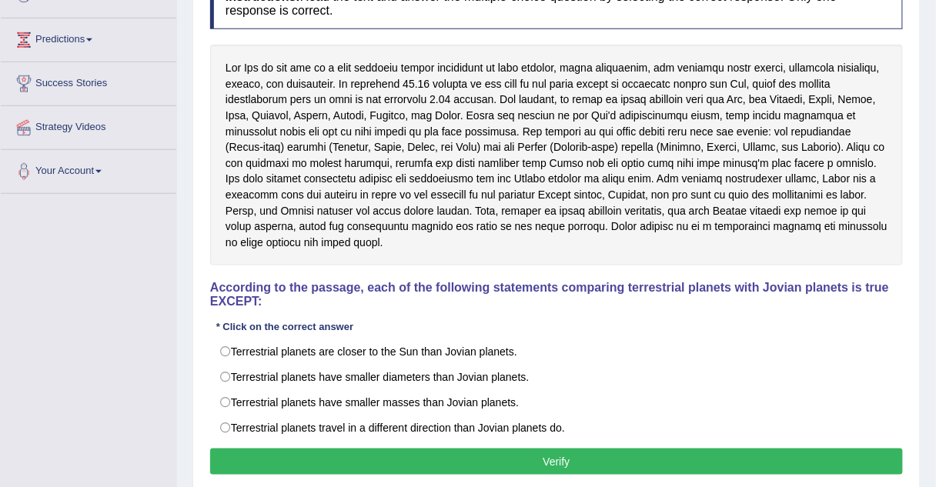
scroll to position [235, 0]
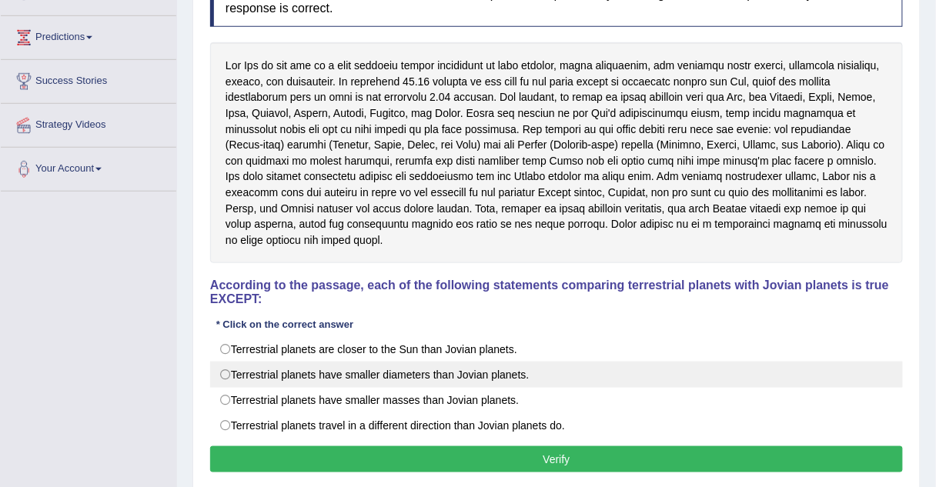
click at [224, 362] on label "Terrestrial planets have smaller diameters than Jovian planets." at bounding box center [556, 375] width 693 height 26
radio input "true"
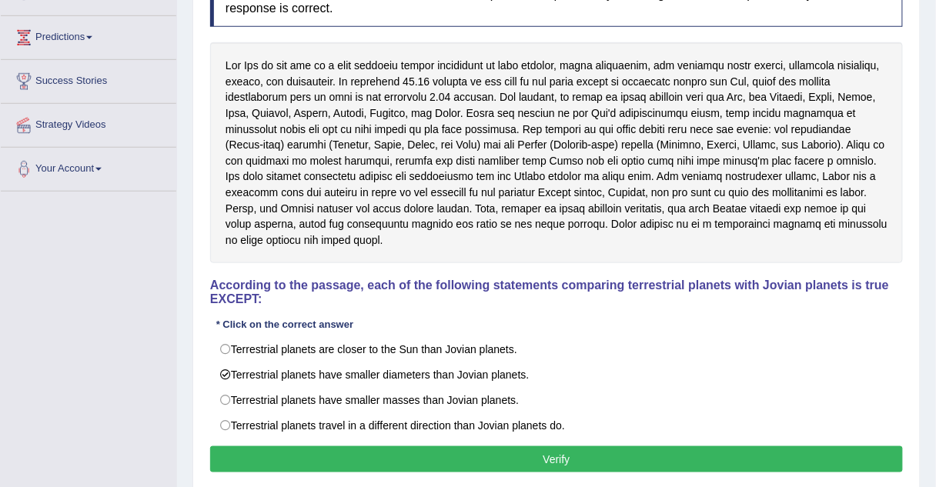
click at [261, 446] on button "Verify" at bounding box center [556, 459] width 693 height 26
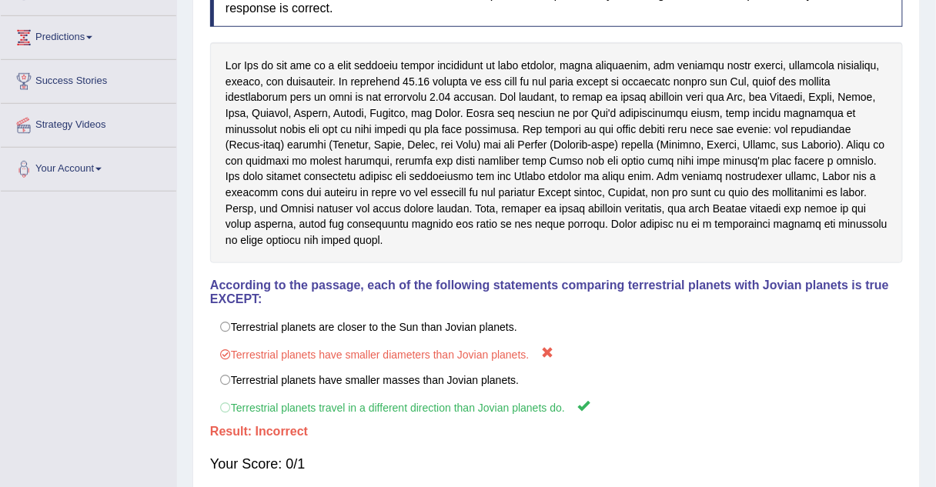
scroll to position [0, 0]
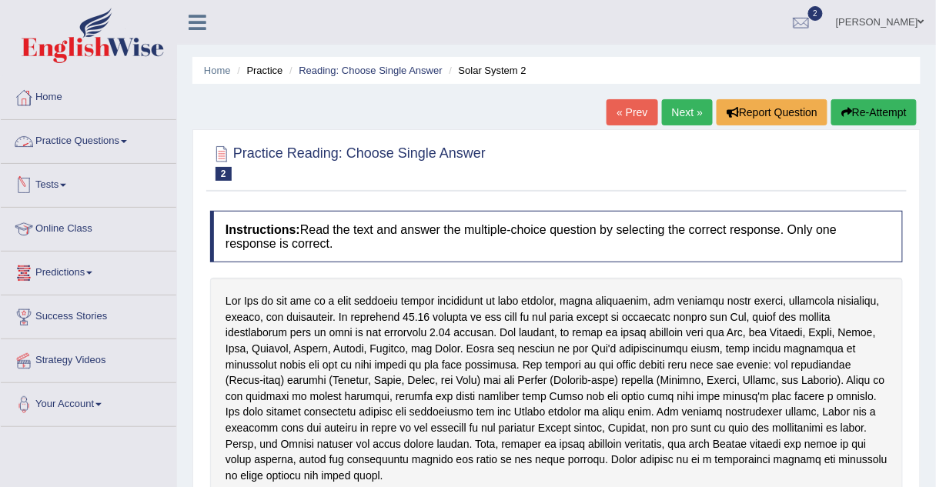
click at [85, 142] on link "Practice Questions" at bounding box center [88, 139] width 175 height 38
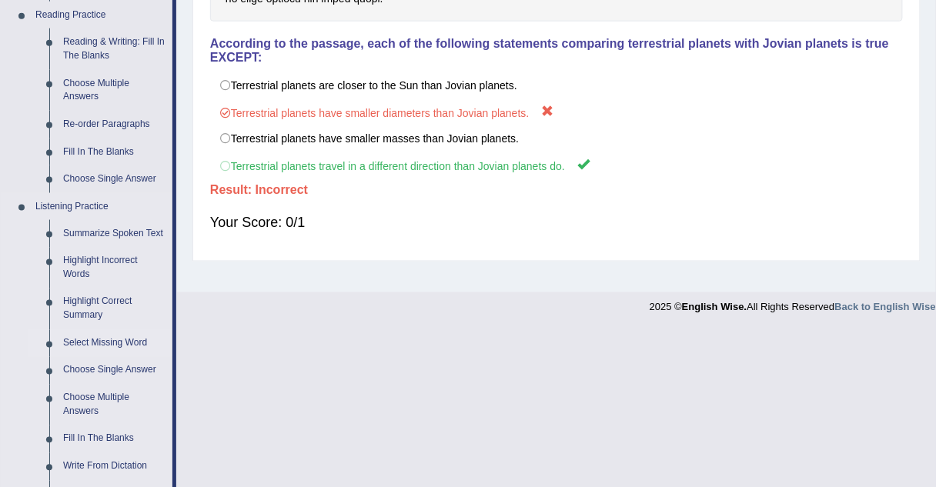
scroll to position [477, 0]
